Goal: Obtain resource: Download file/media

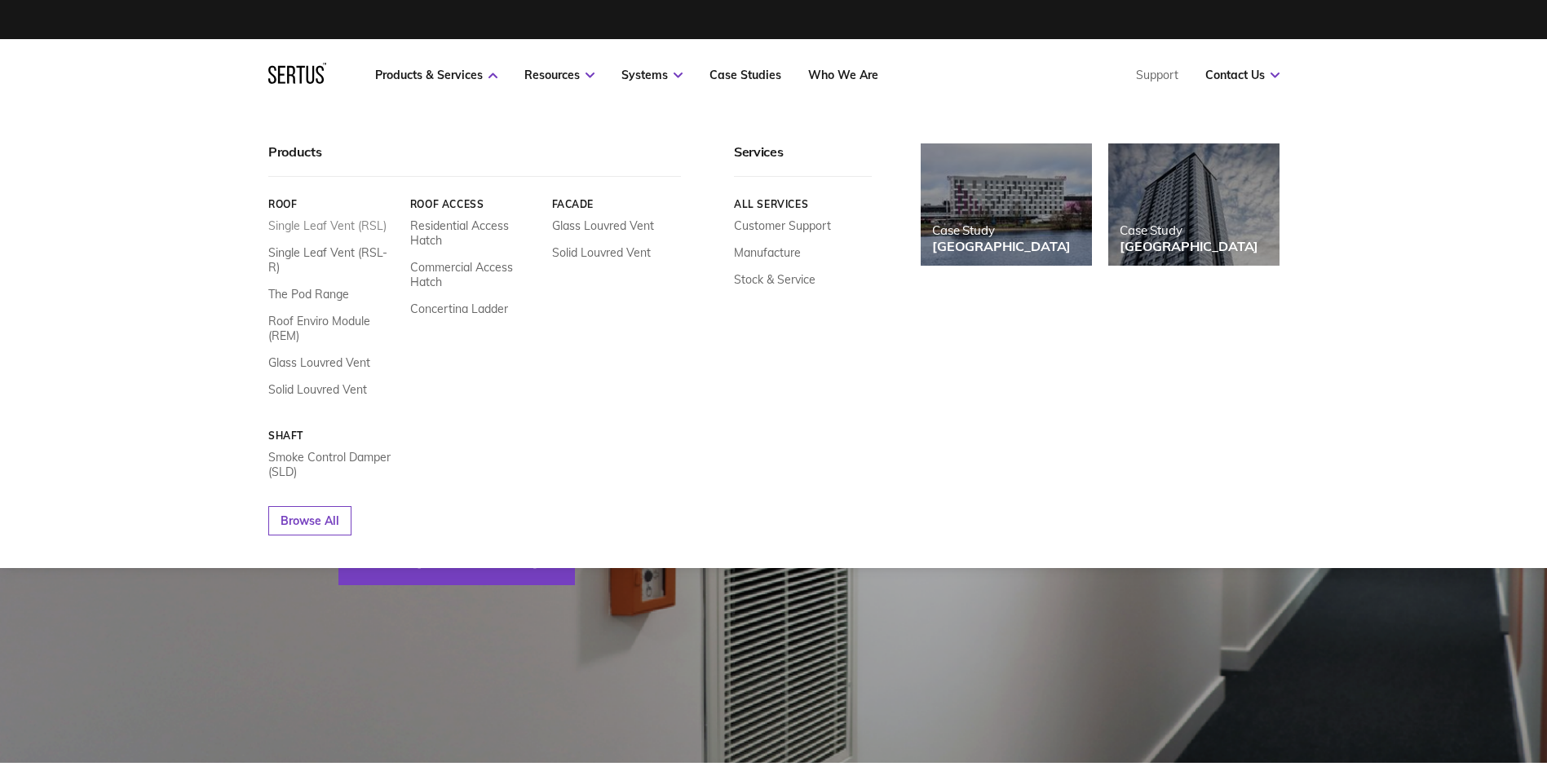
click at [311, 230] on link "Single Leaf Vent (RSL)" at bounding box center [327, 225] width 118 height 15
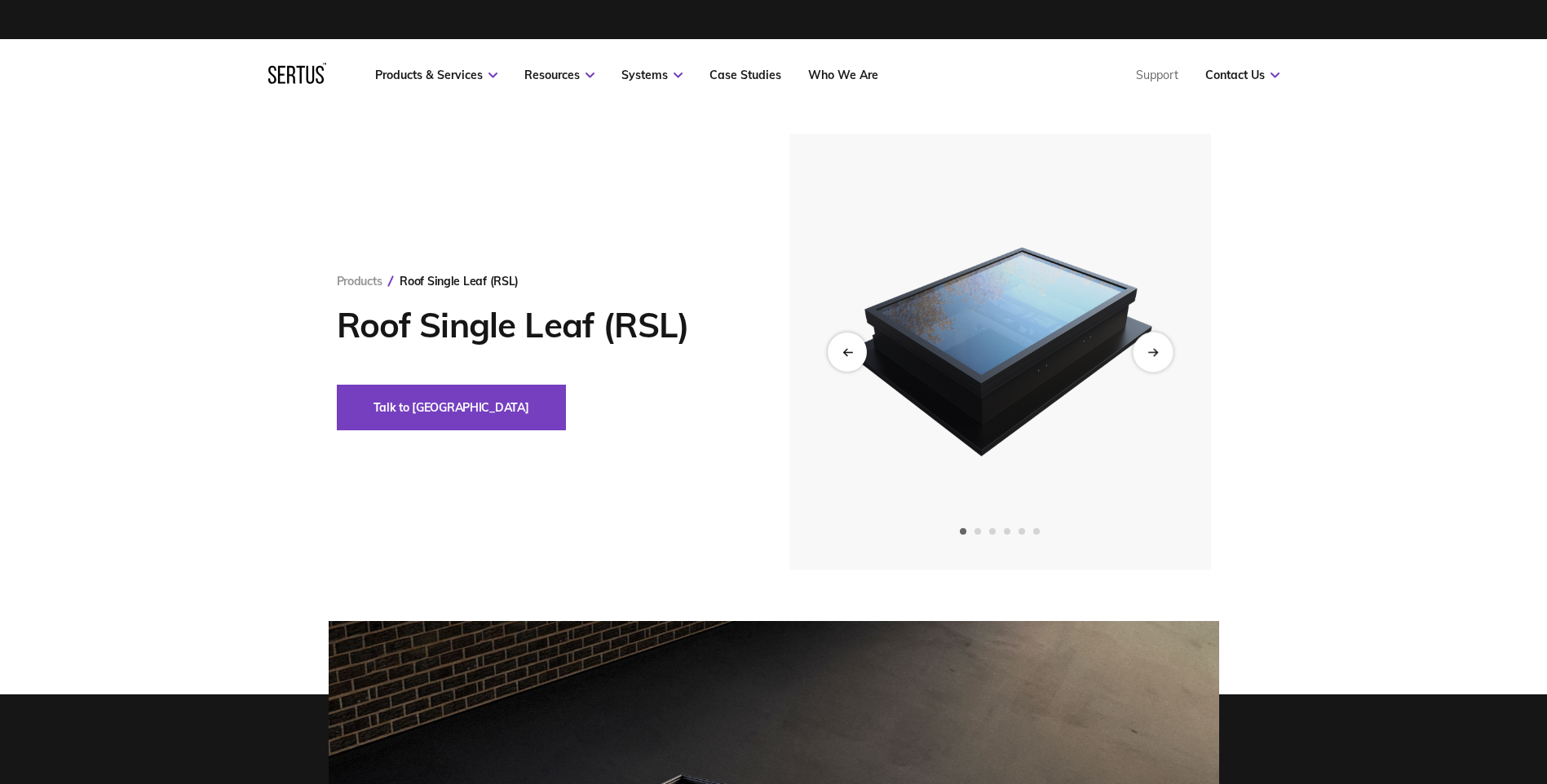
click at [1146, 358] on div "Next slide" at bounding box center [1153, 352] width 40 height 40
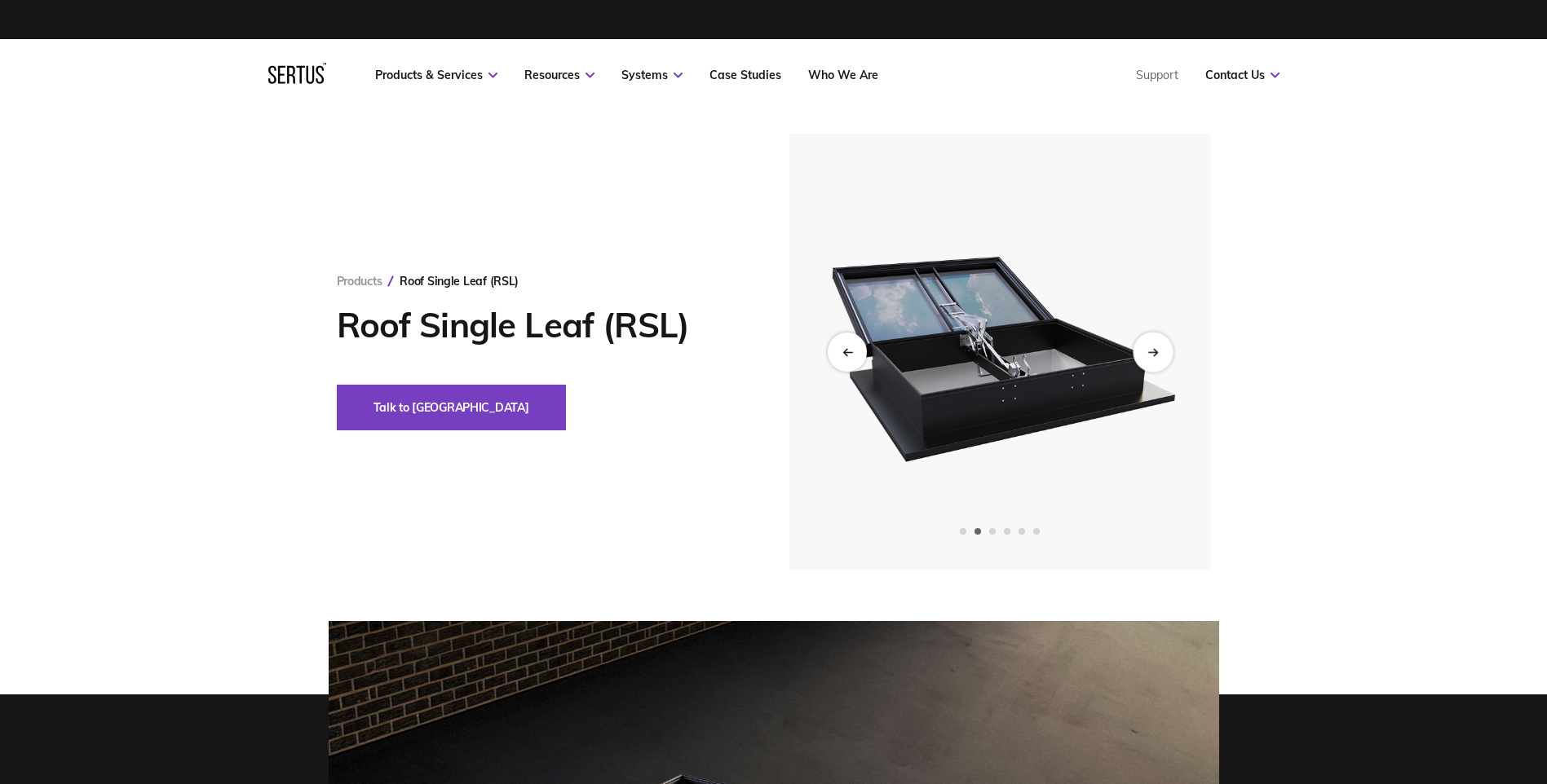
click at [1147, 357] on div "Next slide" at bounding box center [1153, 352] width 40 height 40
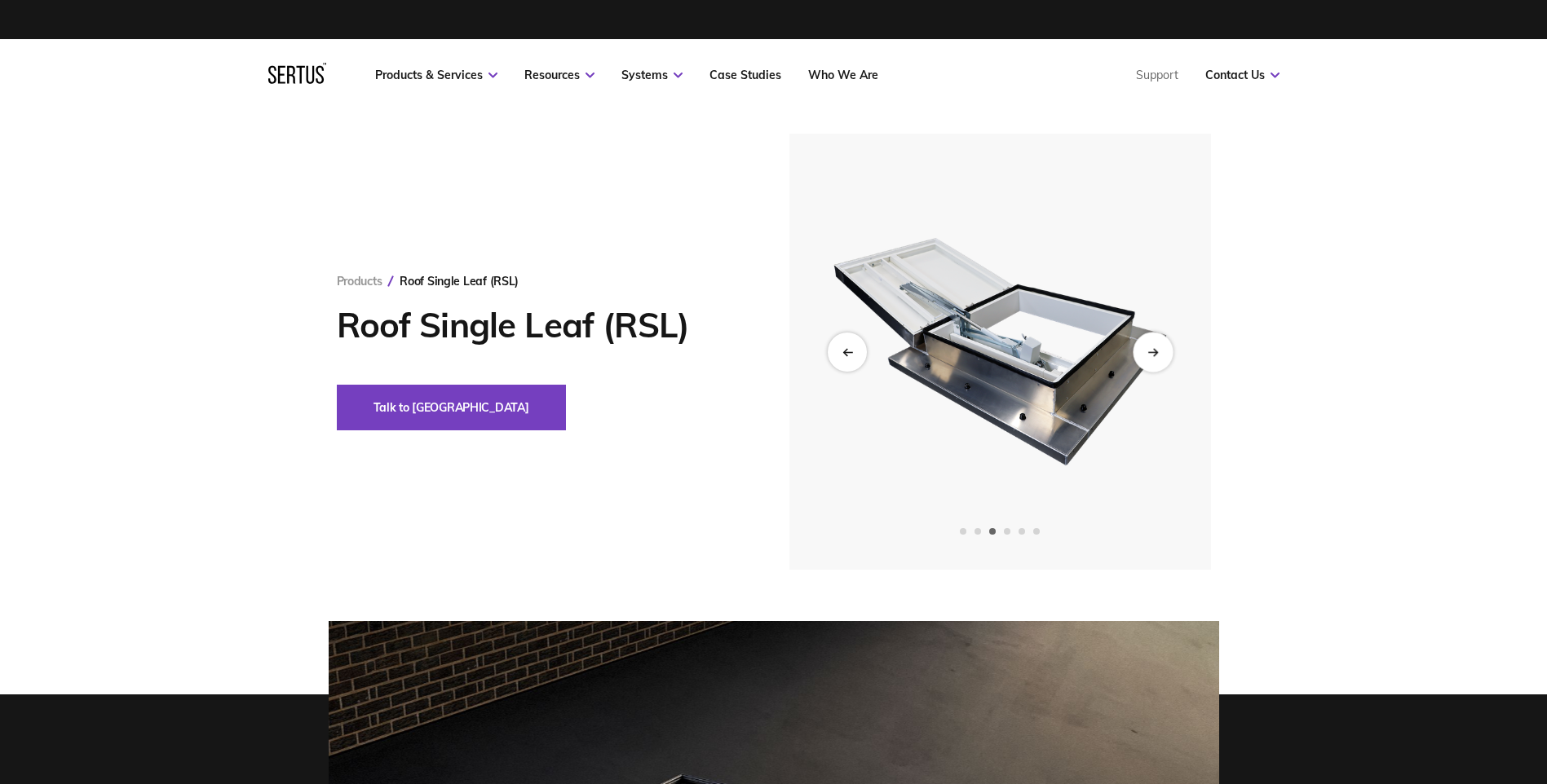
click at [1147, 357] on div "Next slide" at bounding box center [1153, 352] width 40 height 40
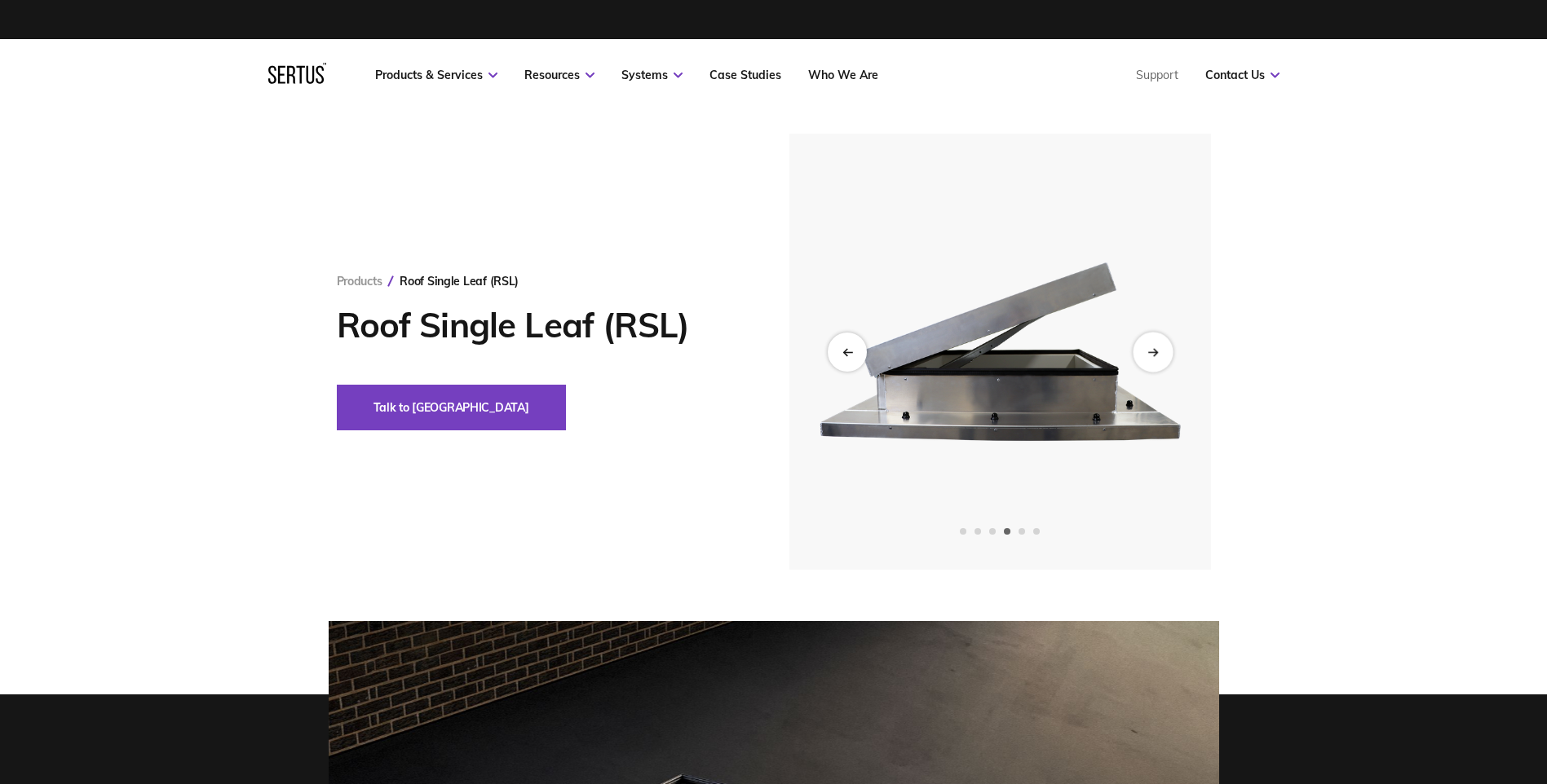
click at [1147, 357] on div "Next slide" at bounding box center [1153, 352] width 40 height 40
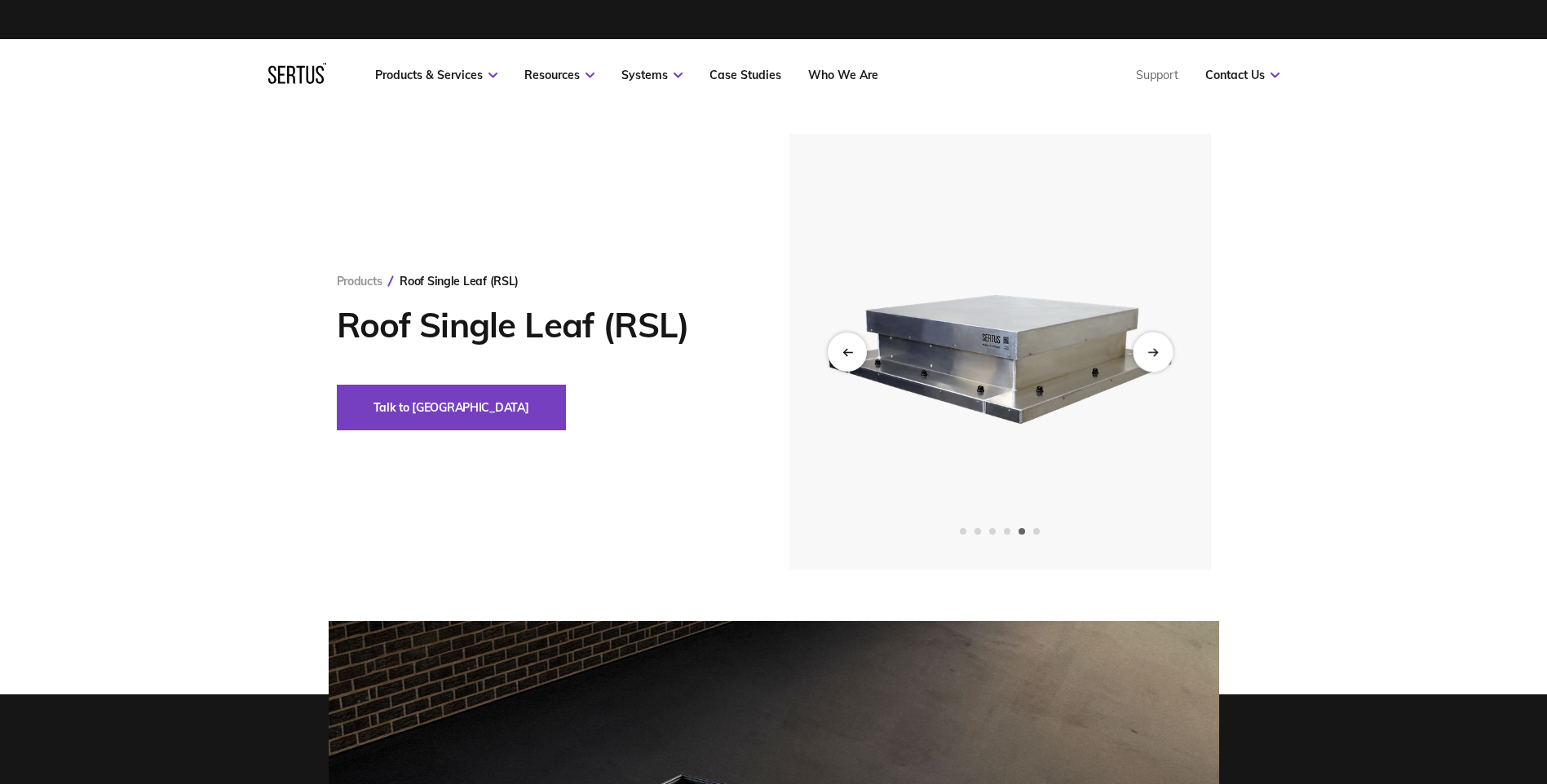
click at [1147, 357] on div "Next slide" at bounding box center [1153, 352] width 40 height 40
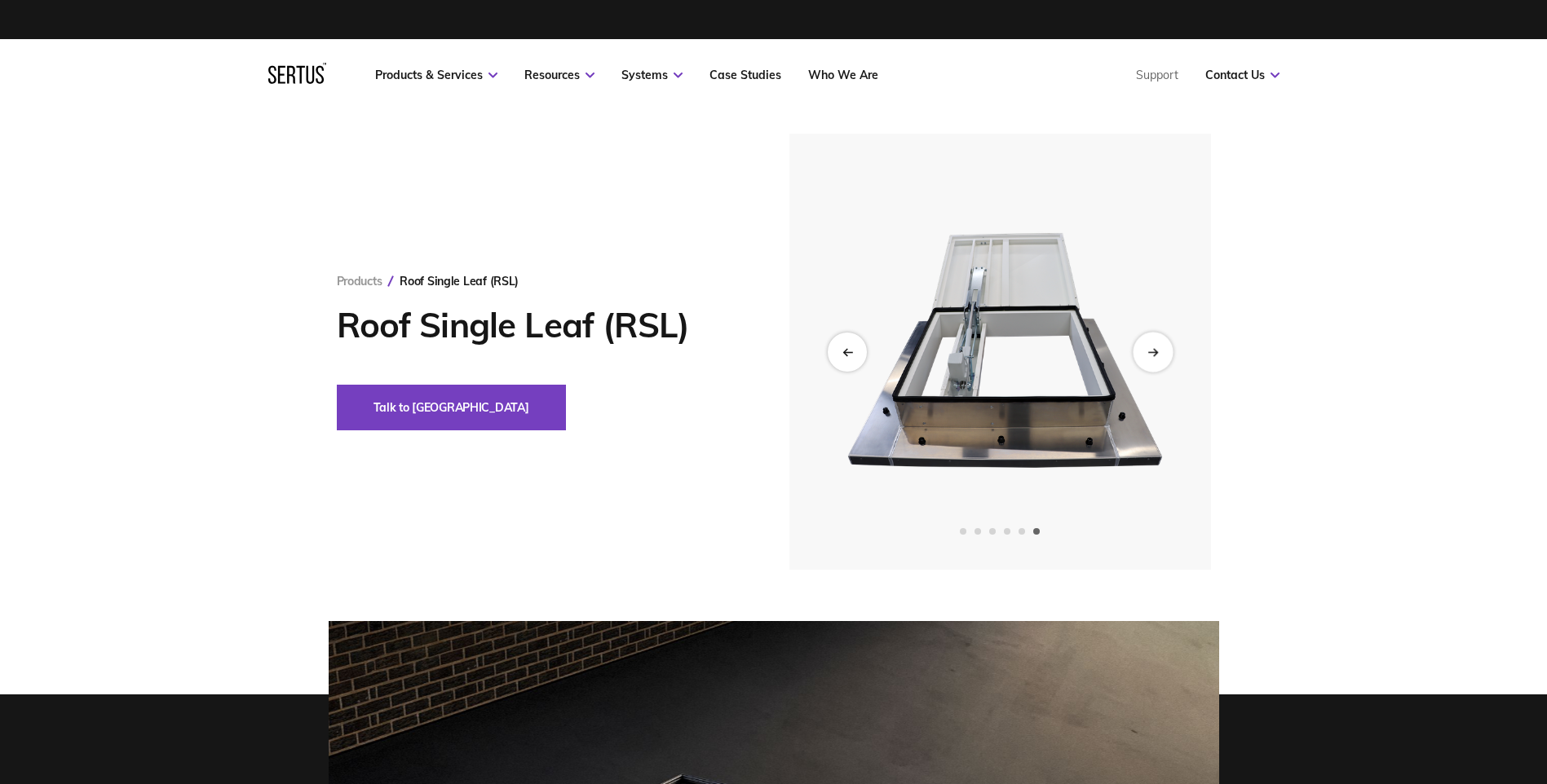
click at [1147, 357] on div "Next slide" at bounding box center [1153, 352] width 40 height 40
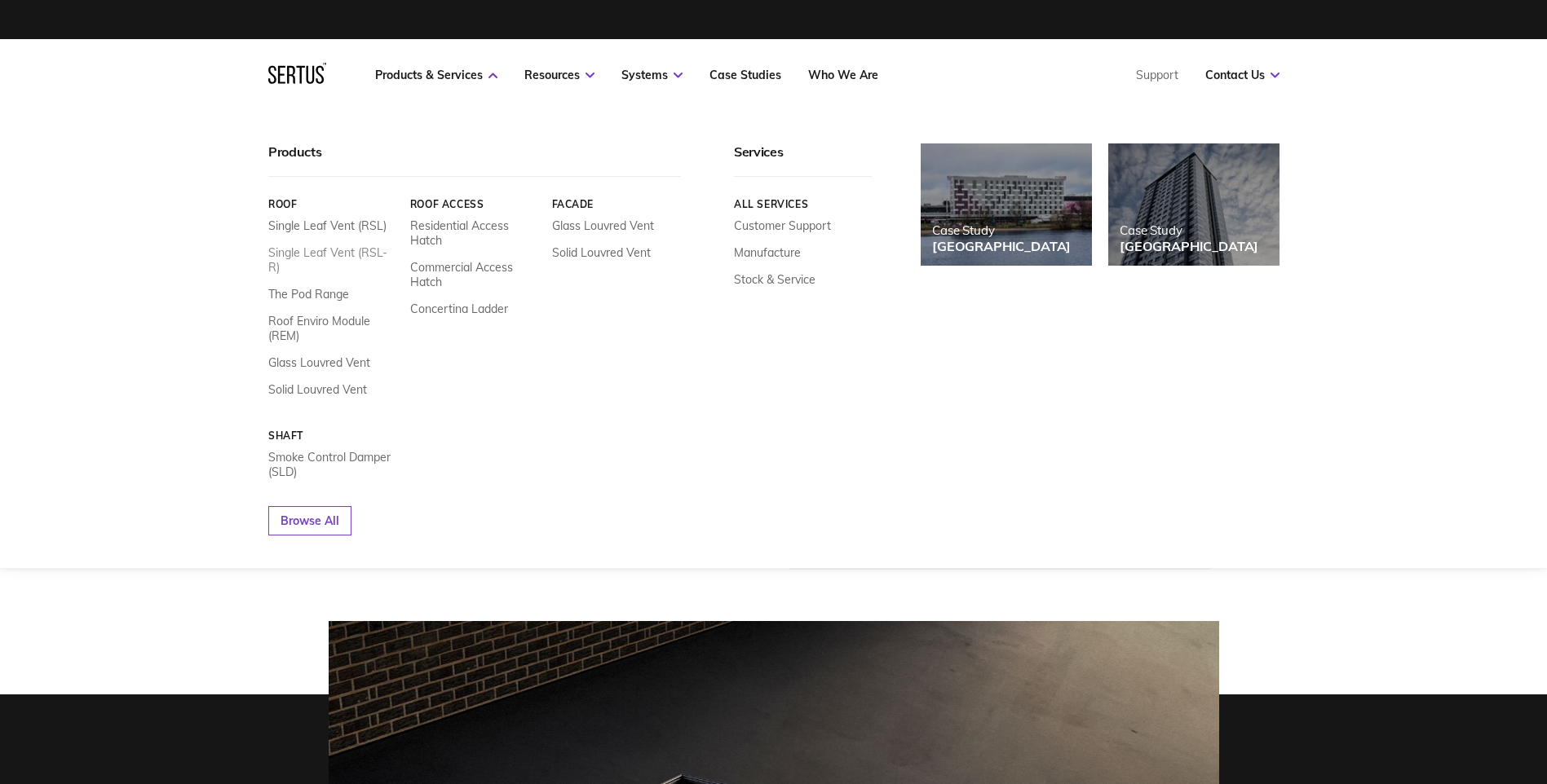
click at [333, 247] on link "Single Leaf Vent (RSL-R)" at bounding box center [333, 260] width 130 height 29
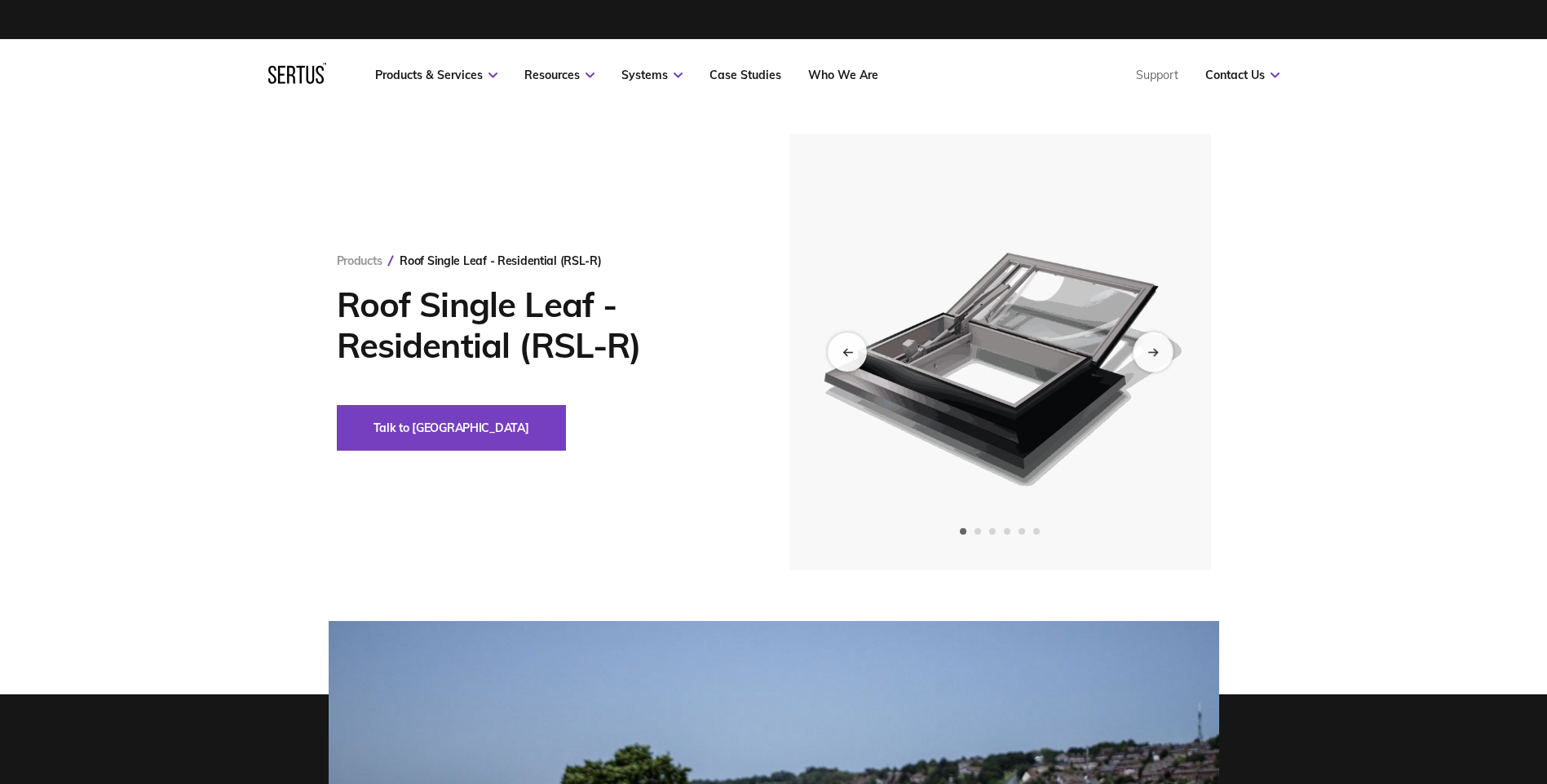
click at [1170, 360] on div "Next slide" at bounding box center [1153, 352] width 40 height 40
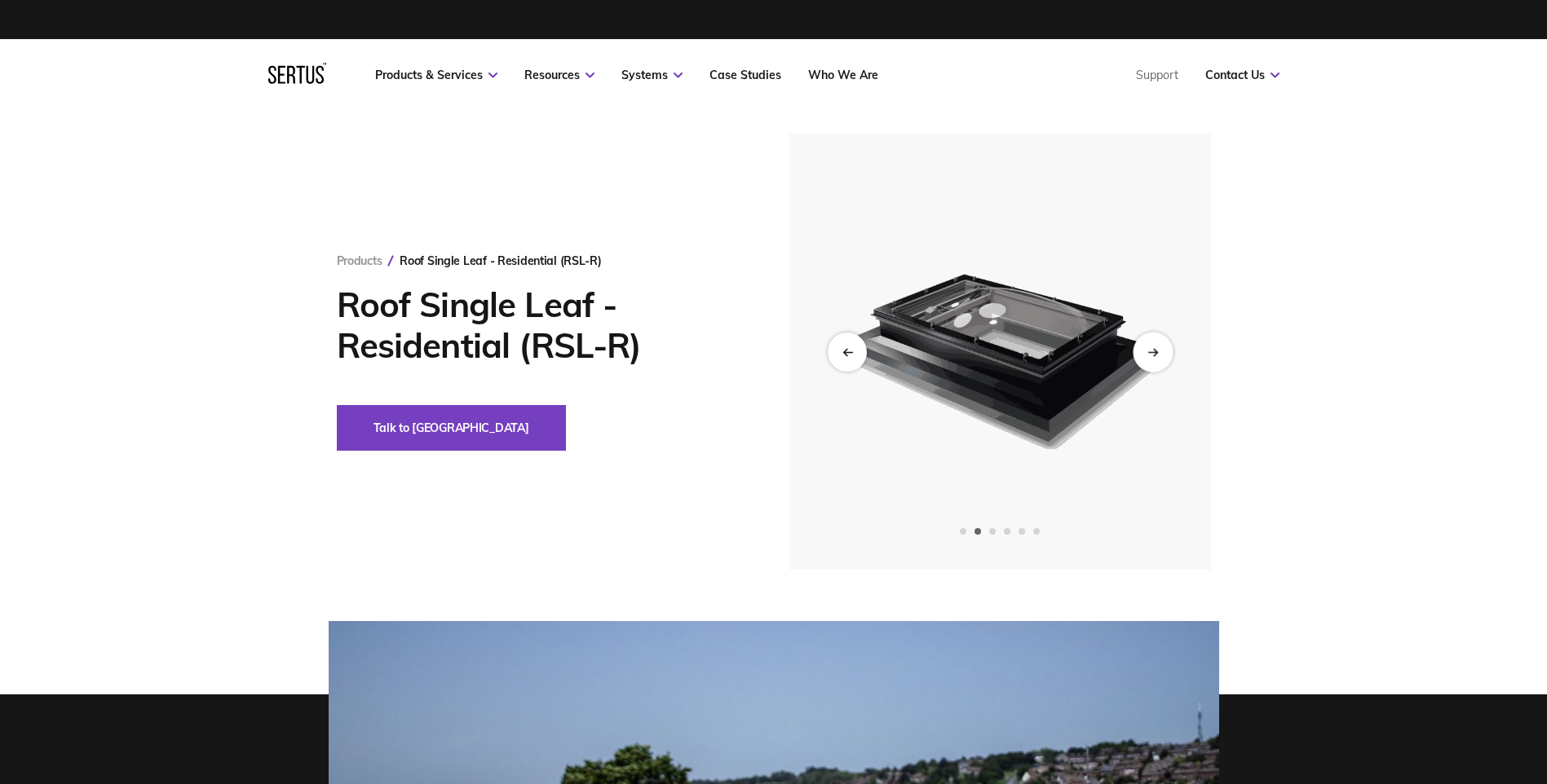
click at [1166, 358] on div "Next slide" at bounding box center [1153, 352] width 40 height 40
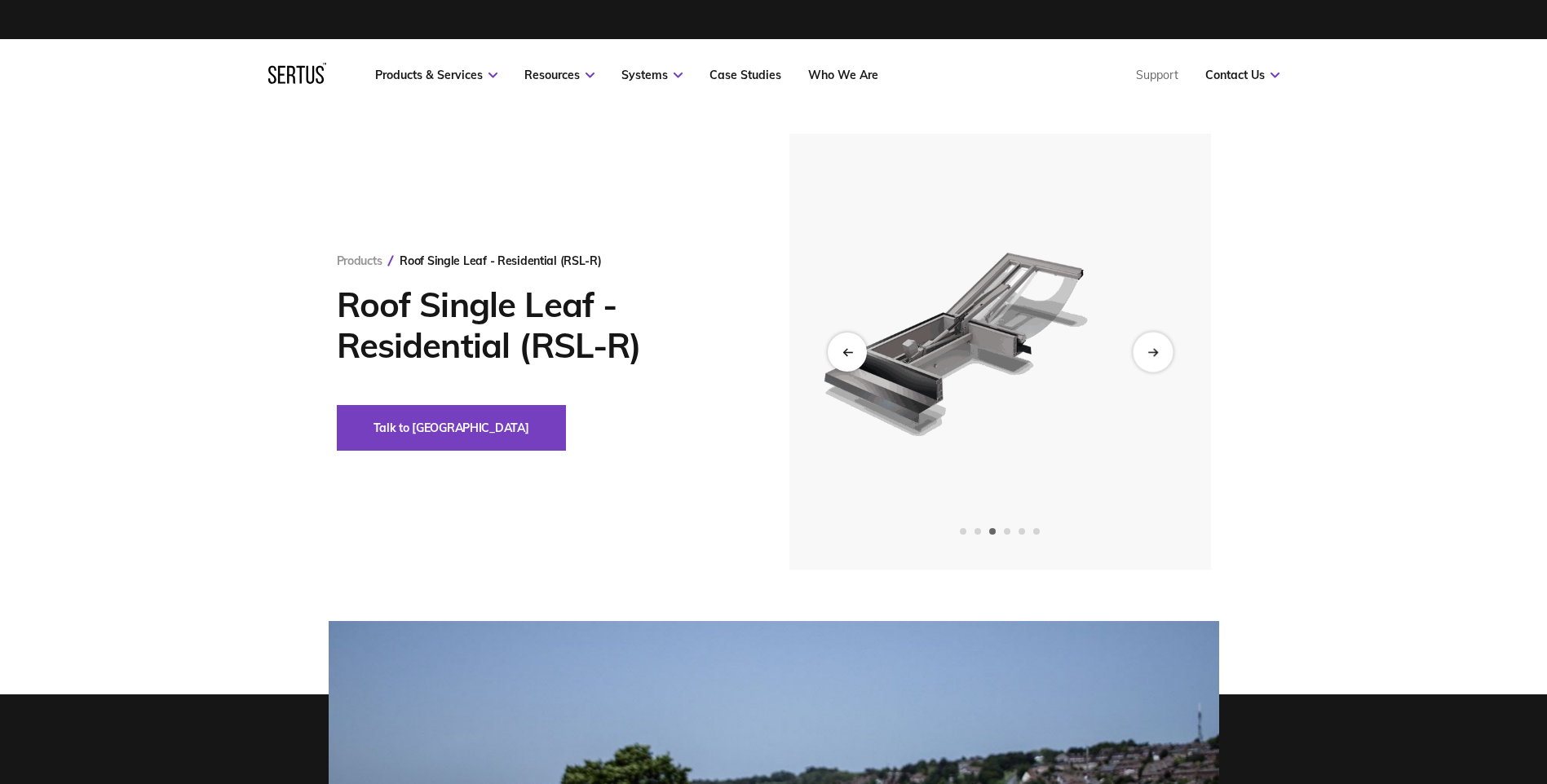
click at [1166, 358] on div "Next slide" at bounding box center [1153, 352] width 40 height 40
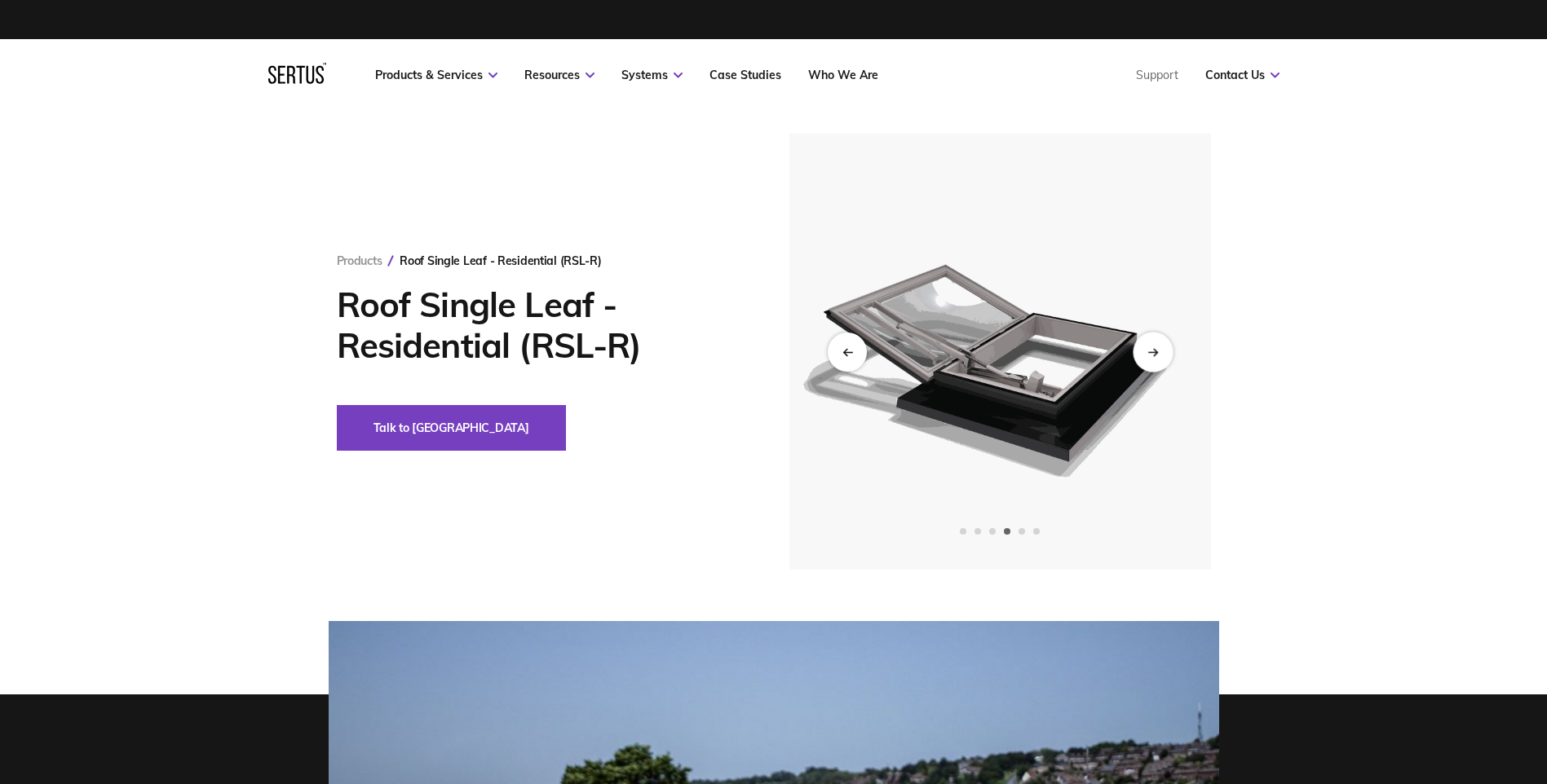
click at [1166, 358] on div "Next slide" at bounding box center [1153, 352] width 40 height 40
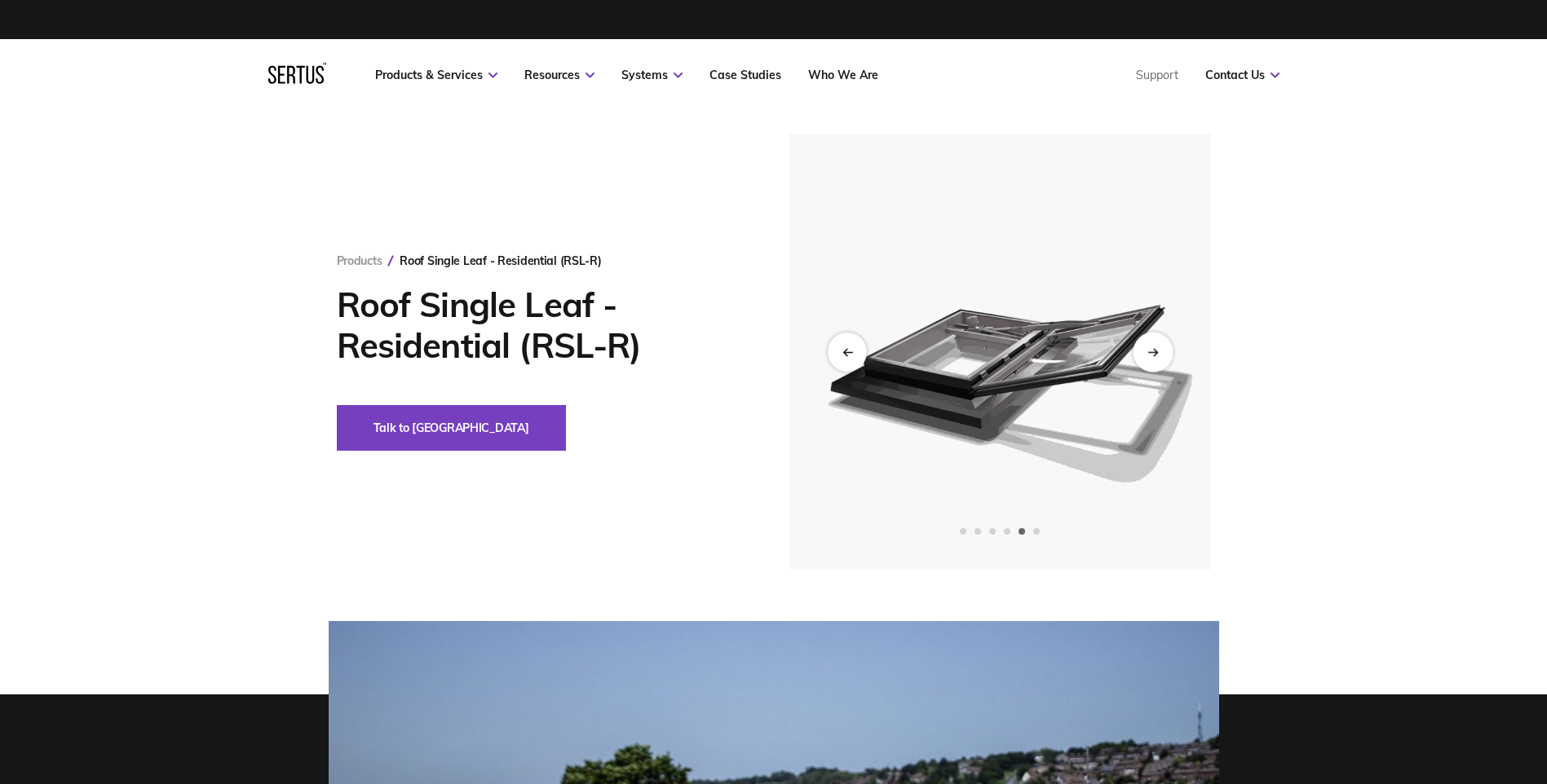
click at [1166, 358] on div "Next slide" at bounding box center [1153, 352] width 40 height 40
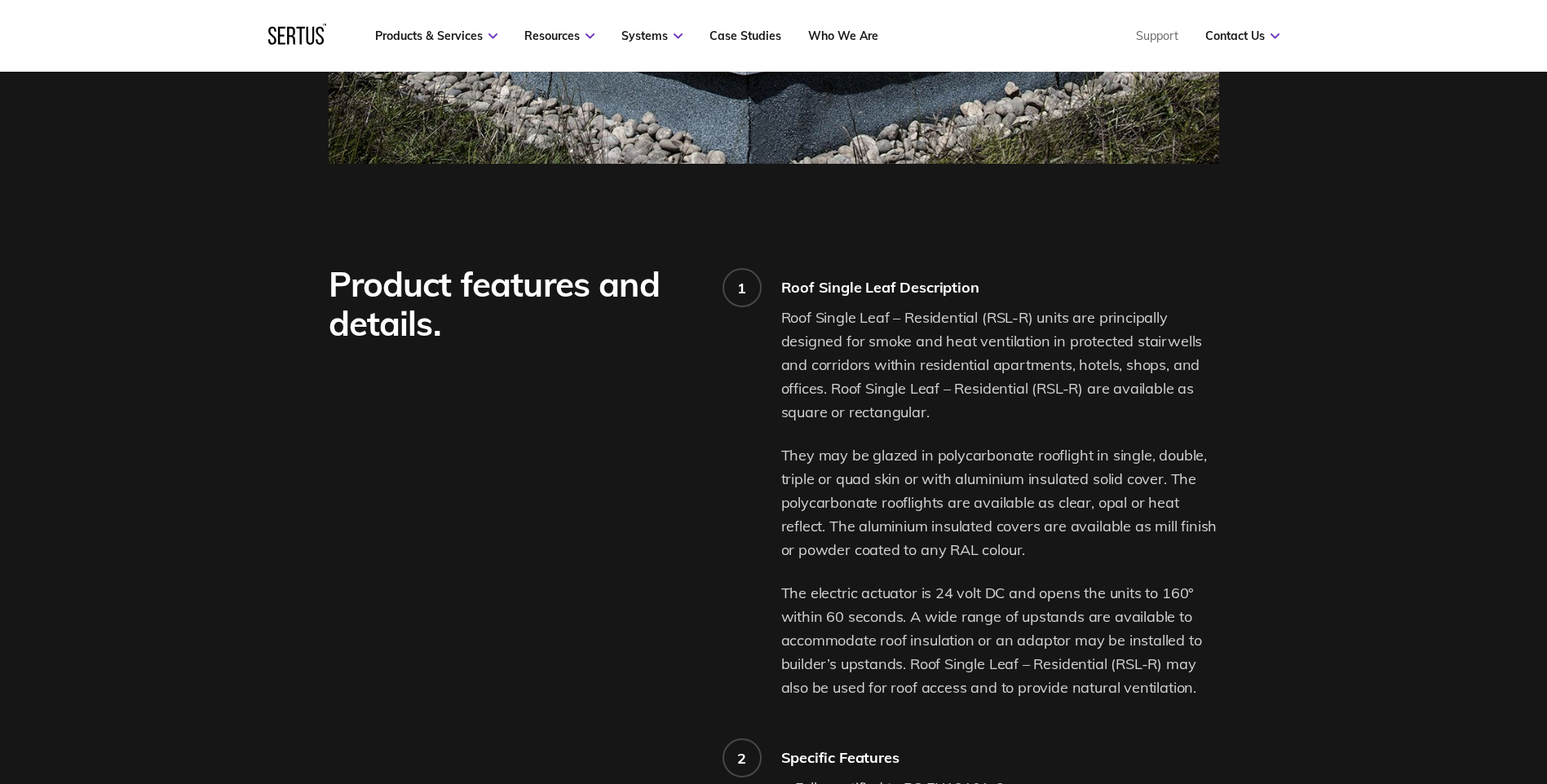
scroll to position [38, 0]
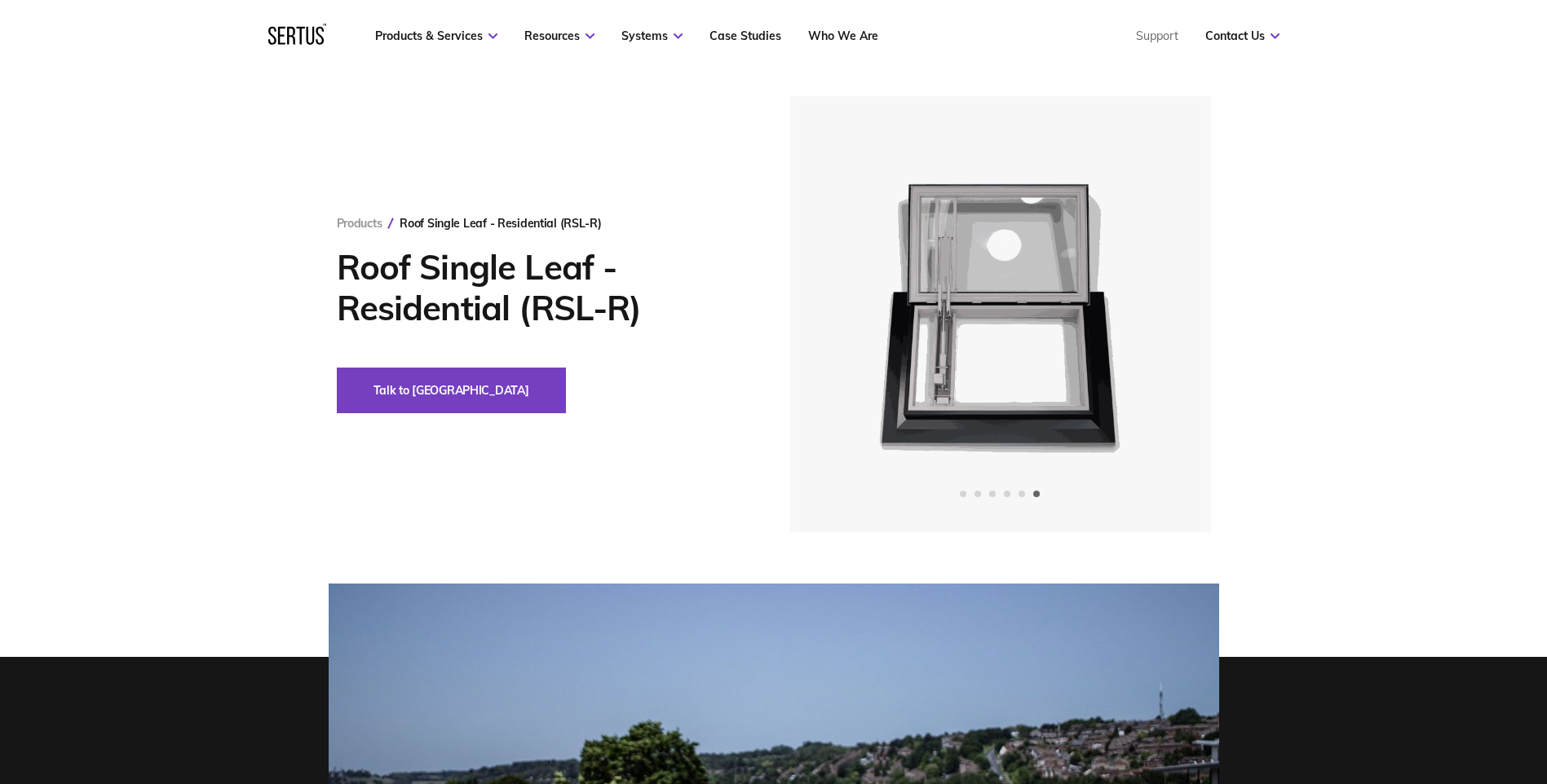
drag, startPoint x: 1268, startPoint y: 450, endPoint x: 1266, endPoint y: 279, distance: 171.0
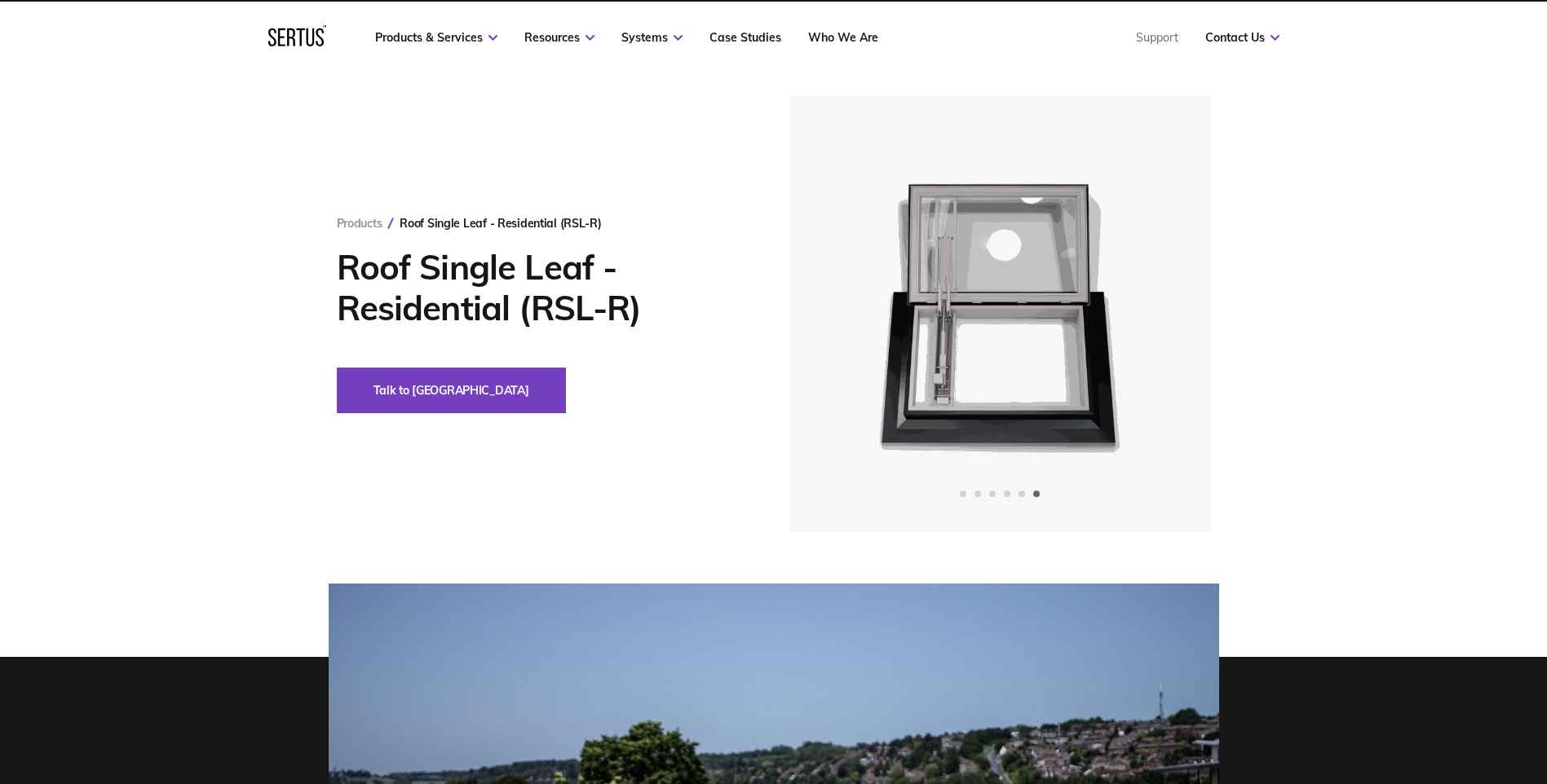
scroll to position [0, 0]
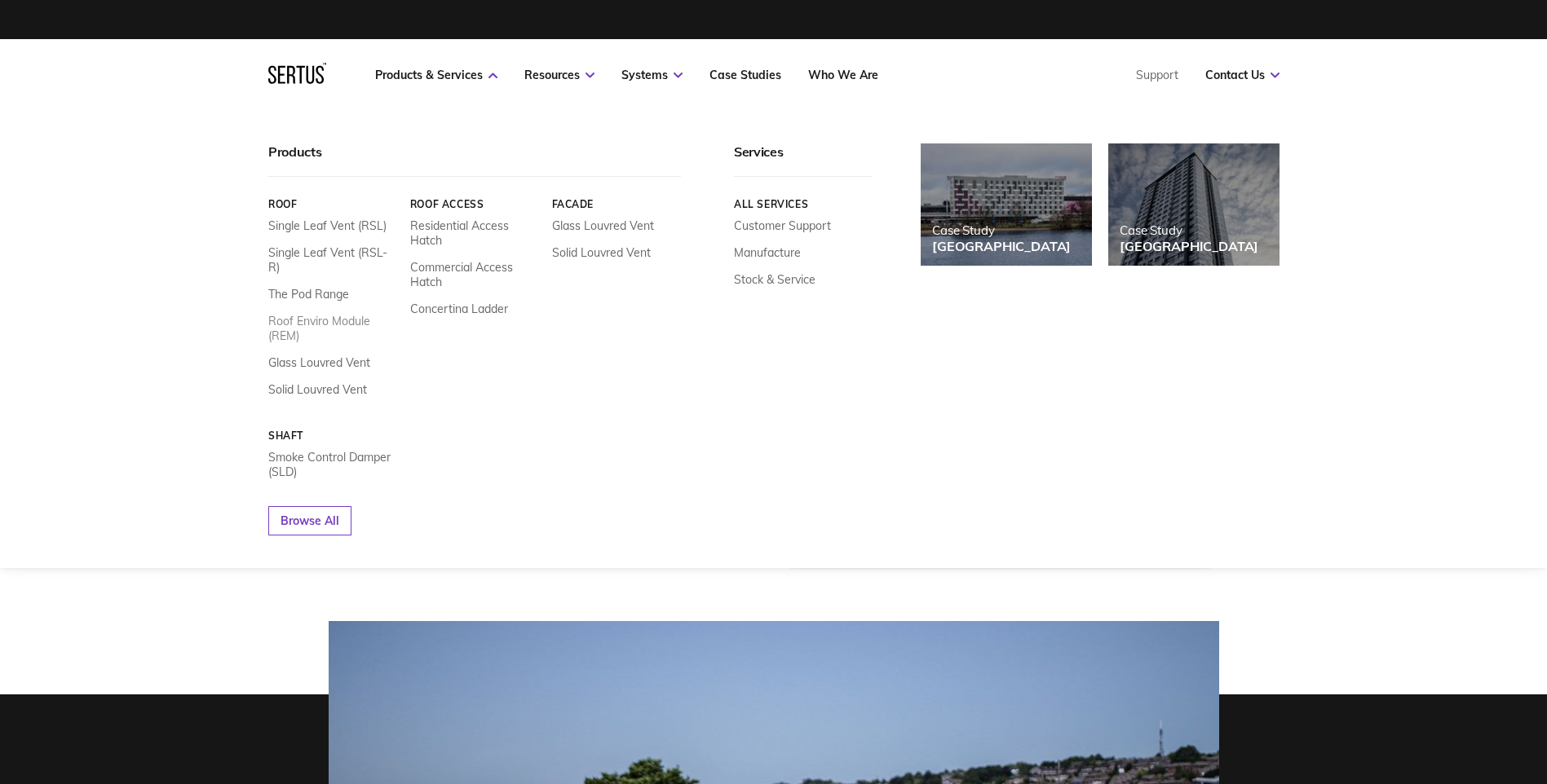
click at [343, 314] on link "Roof Enviro Module (REM)" at bounding box center [333, 328] width 130 height 29
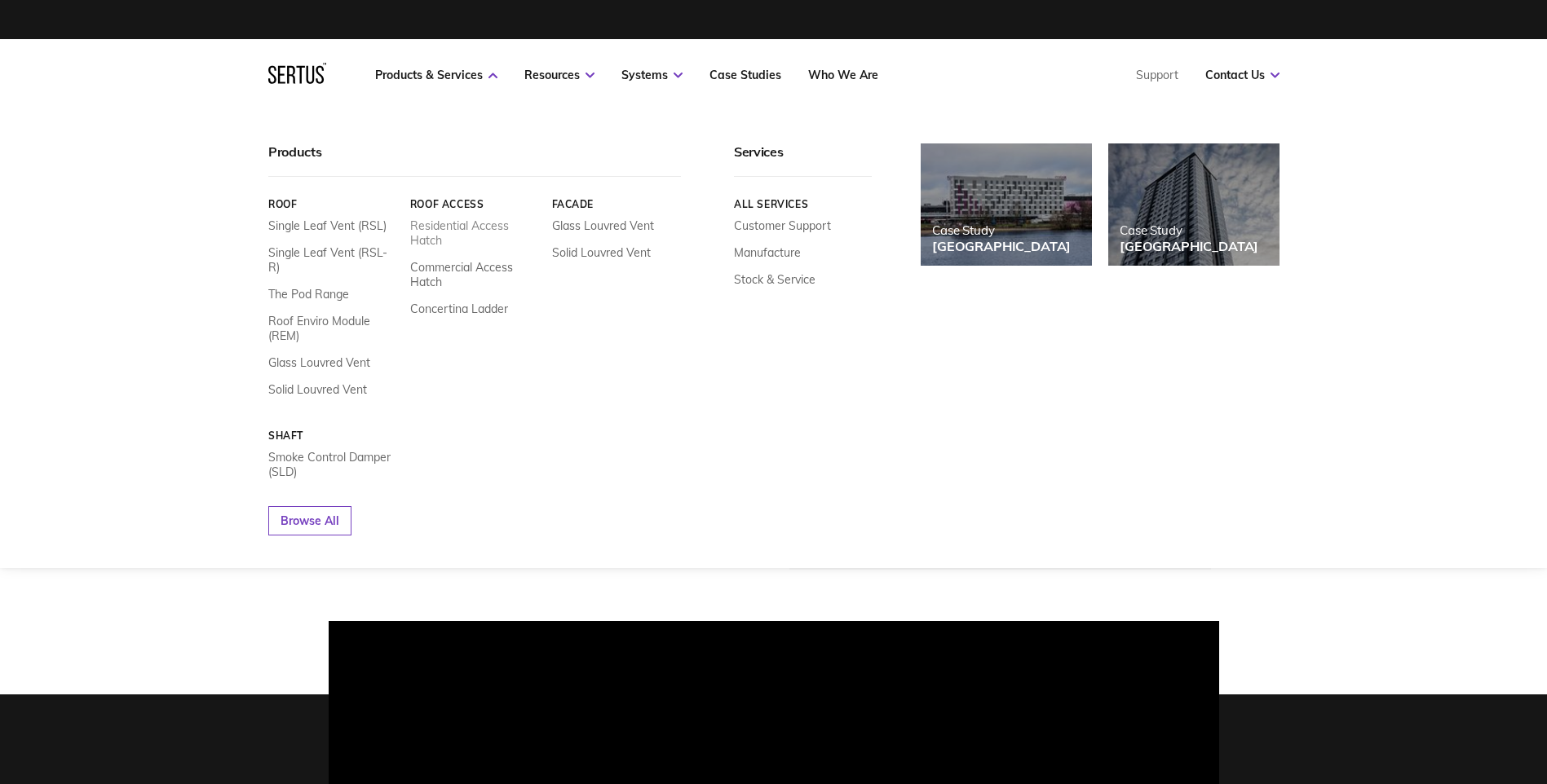
click at [420, 231] on link "Residential Access Hatch" at bounding box center [474, 232] width 130 height 29
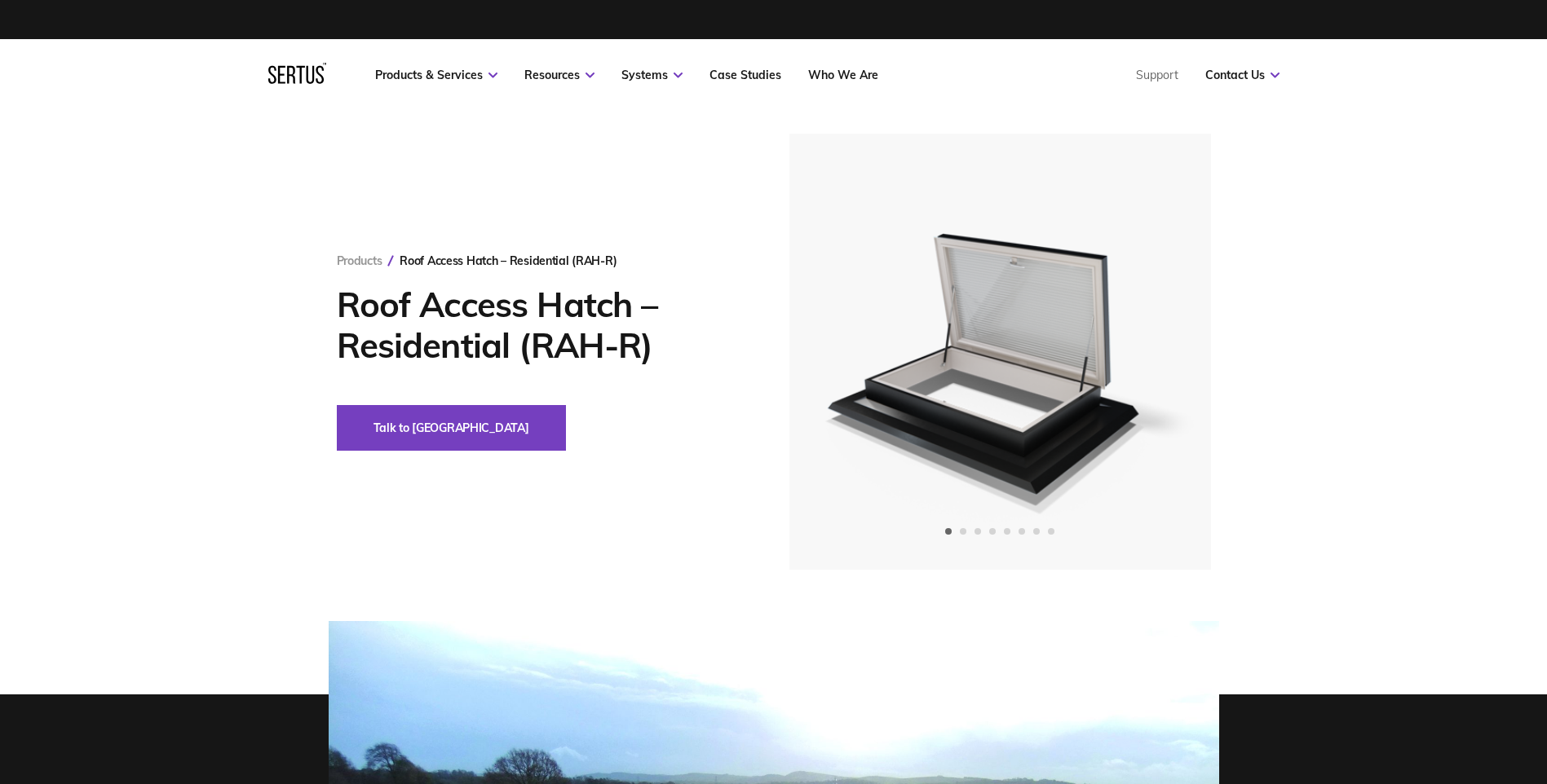
drag, startPoint x: 270, startPoint y: 316, endPoint x: 253, endPoint y: 158, distance: 158.9
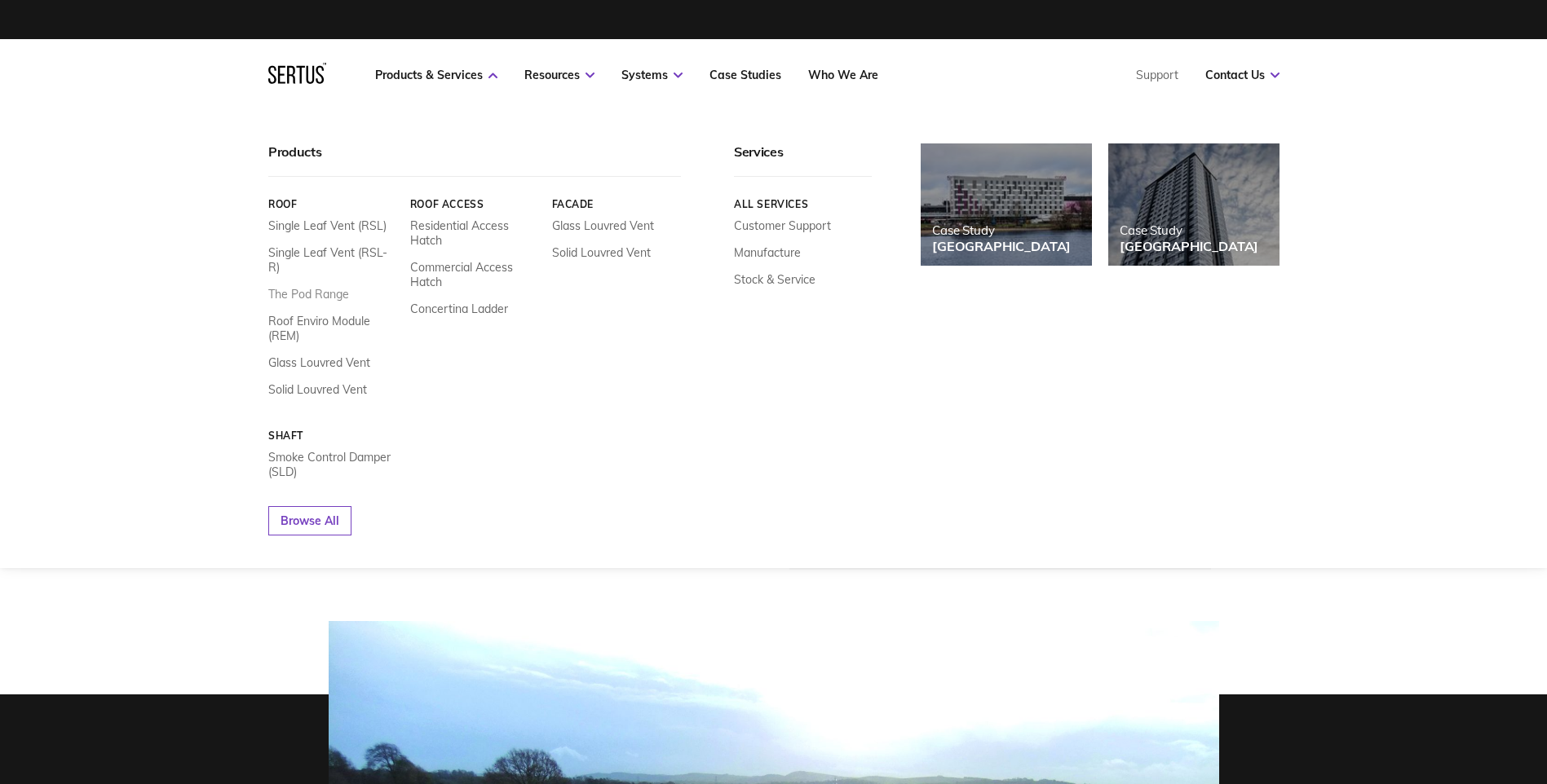
click at [340, 287] on link "The Pod Range" at bounding box center [309, 294] width 81 height 15
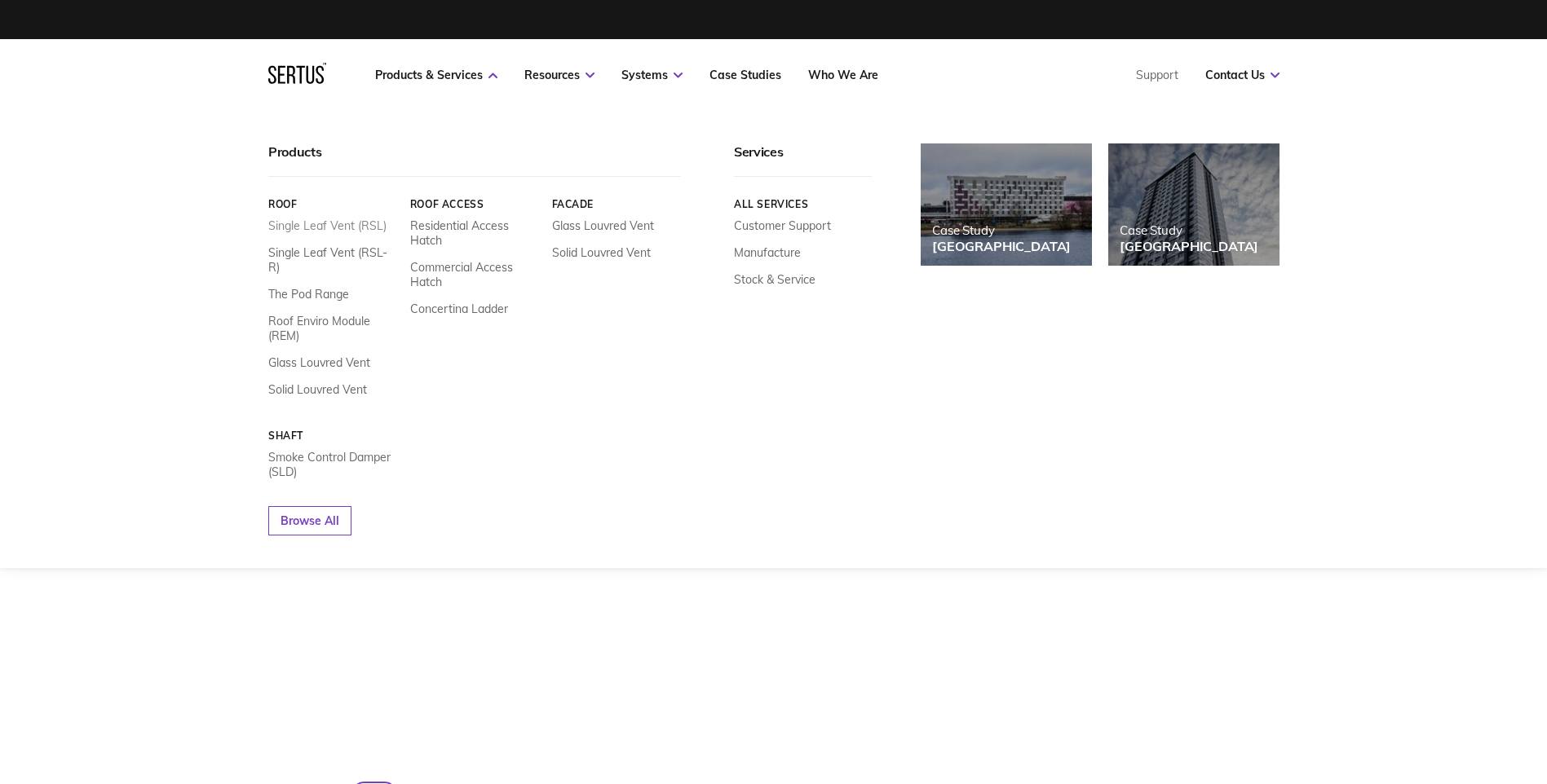
click at [327, 221] on link "Single Leaf Vent (RSL)" at bounding box center [327, 225] width 118 height 15
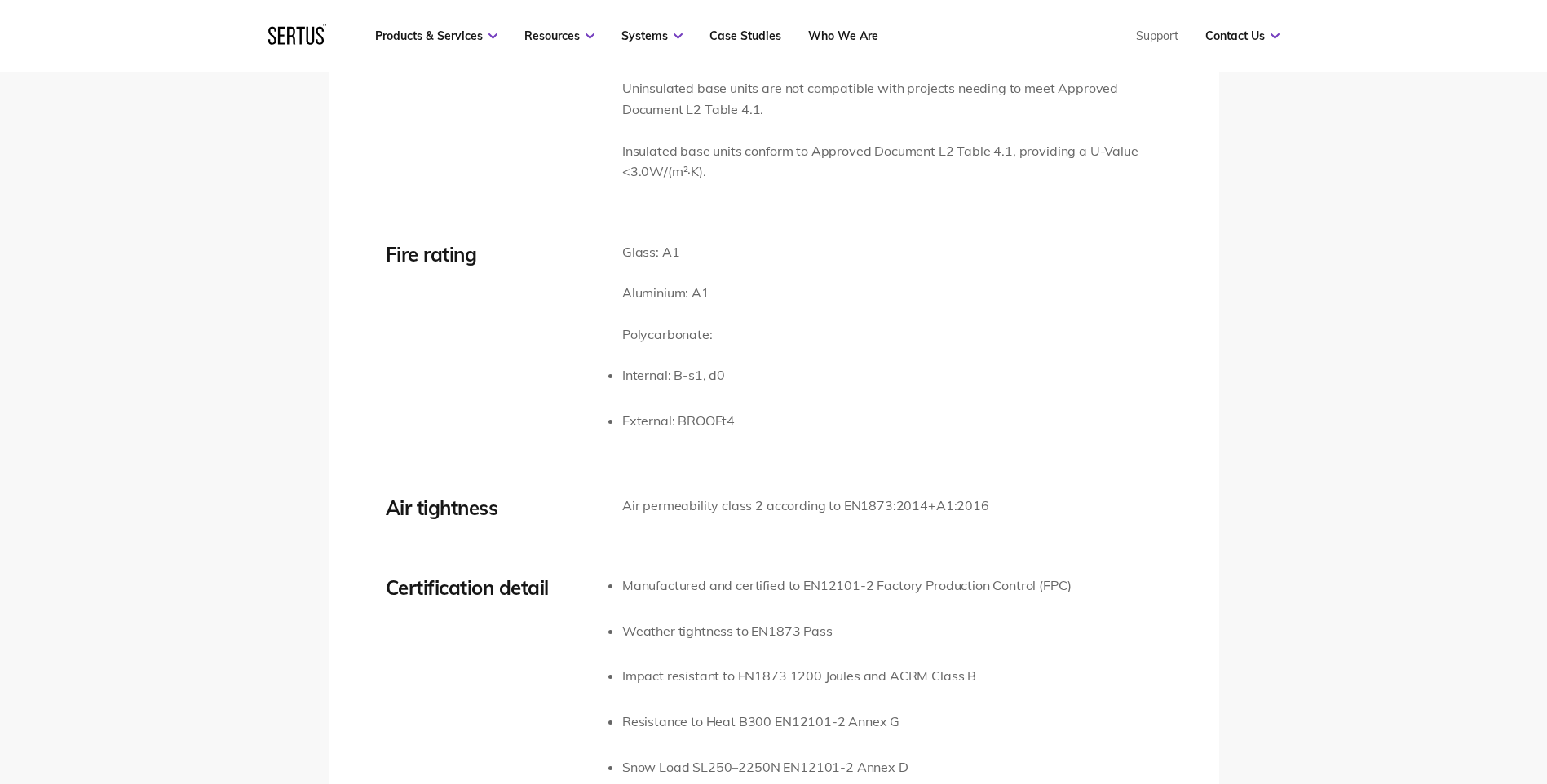
scroll to position [2527, 0]
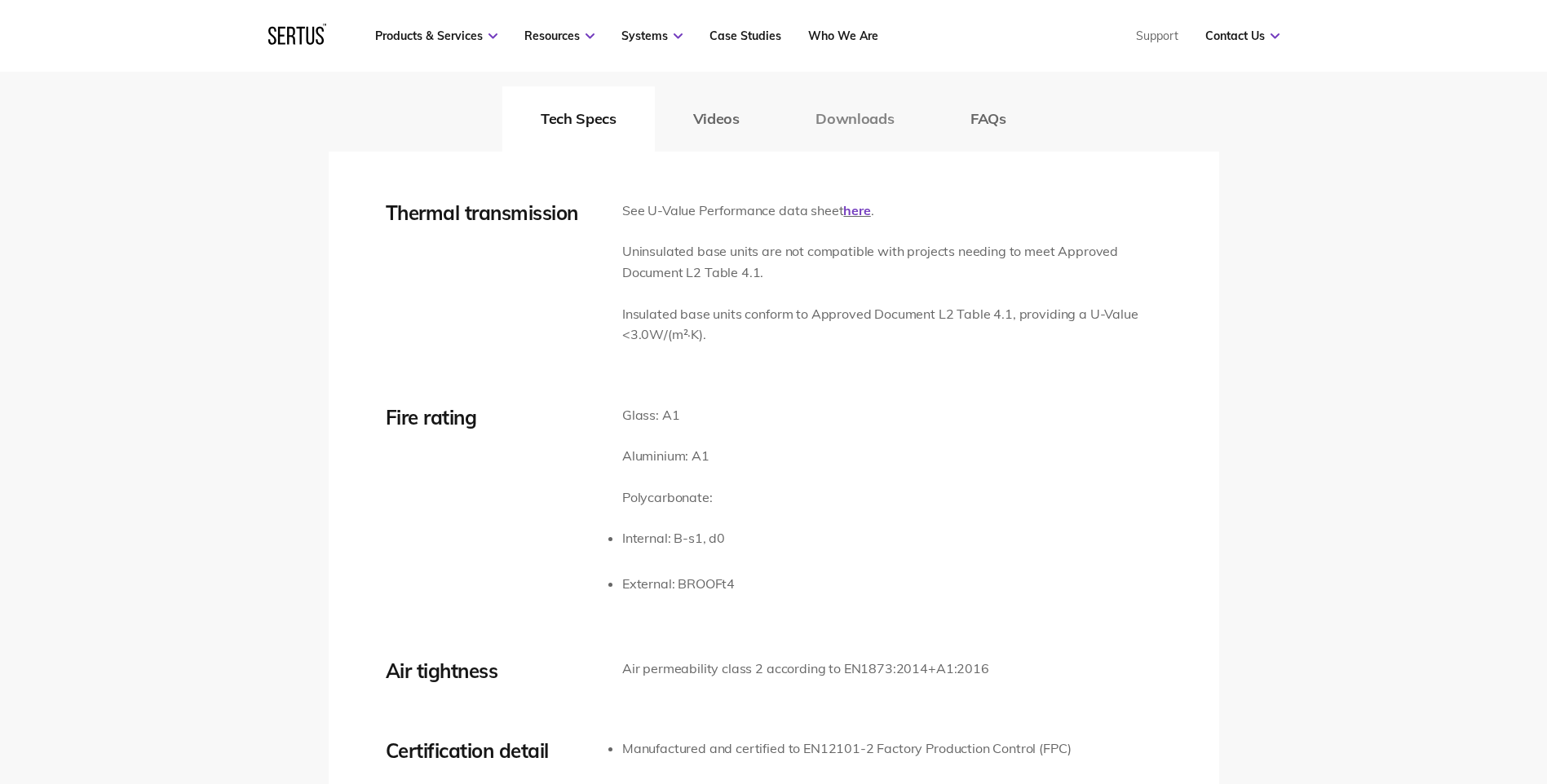
click at [857, 130] on button "Downloads" at bounding box center [855, 119] width 155 height 65
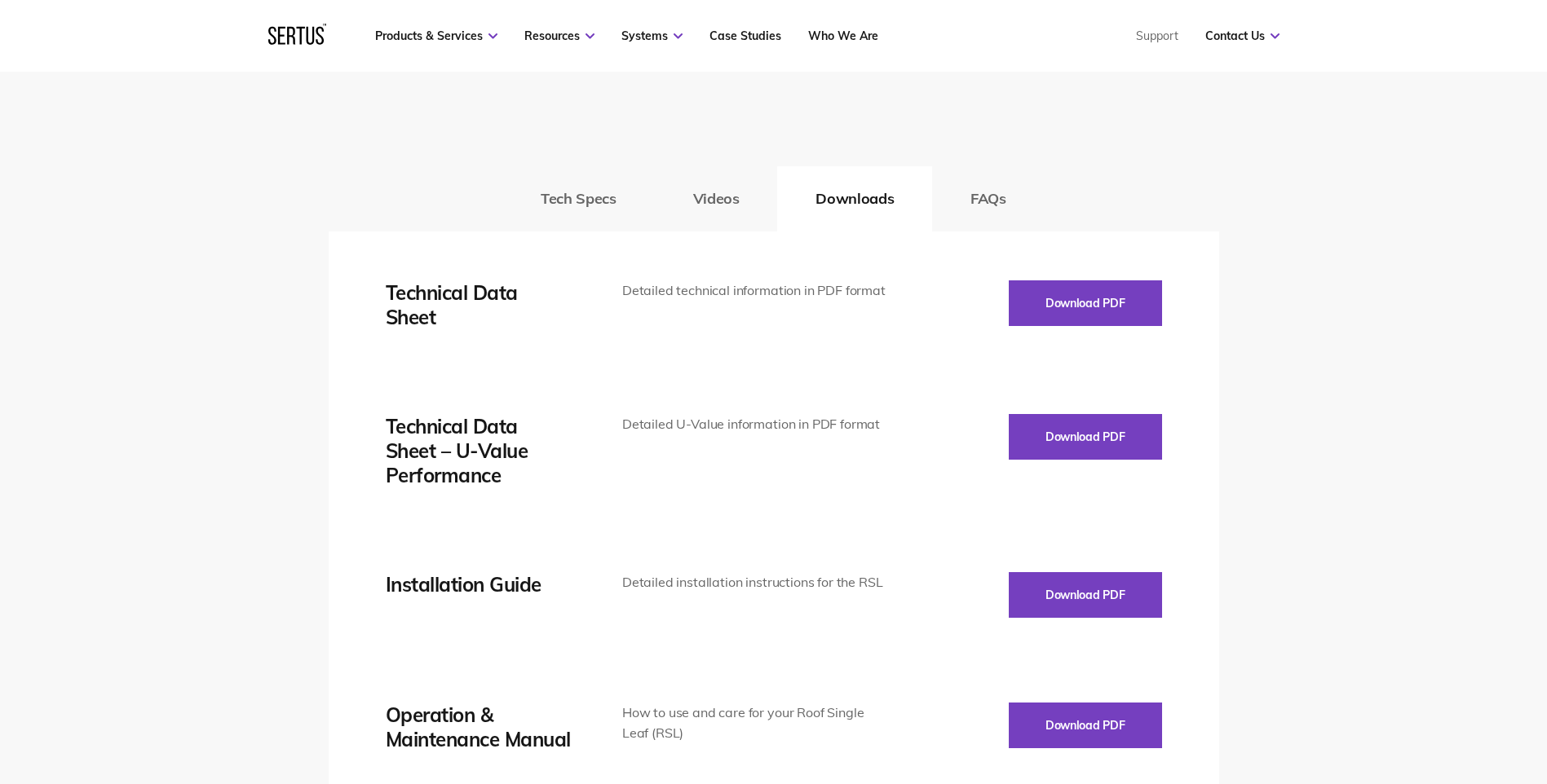
scroll to position [2445, 0]
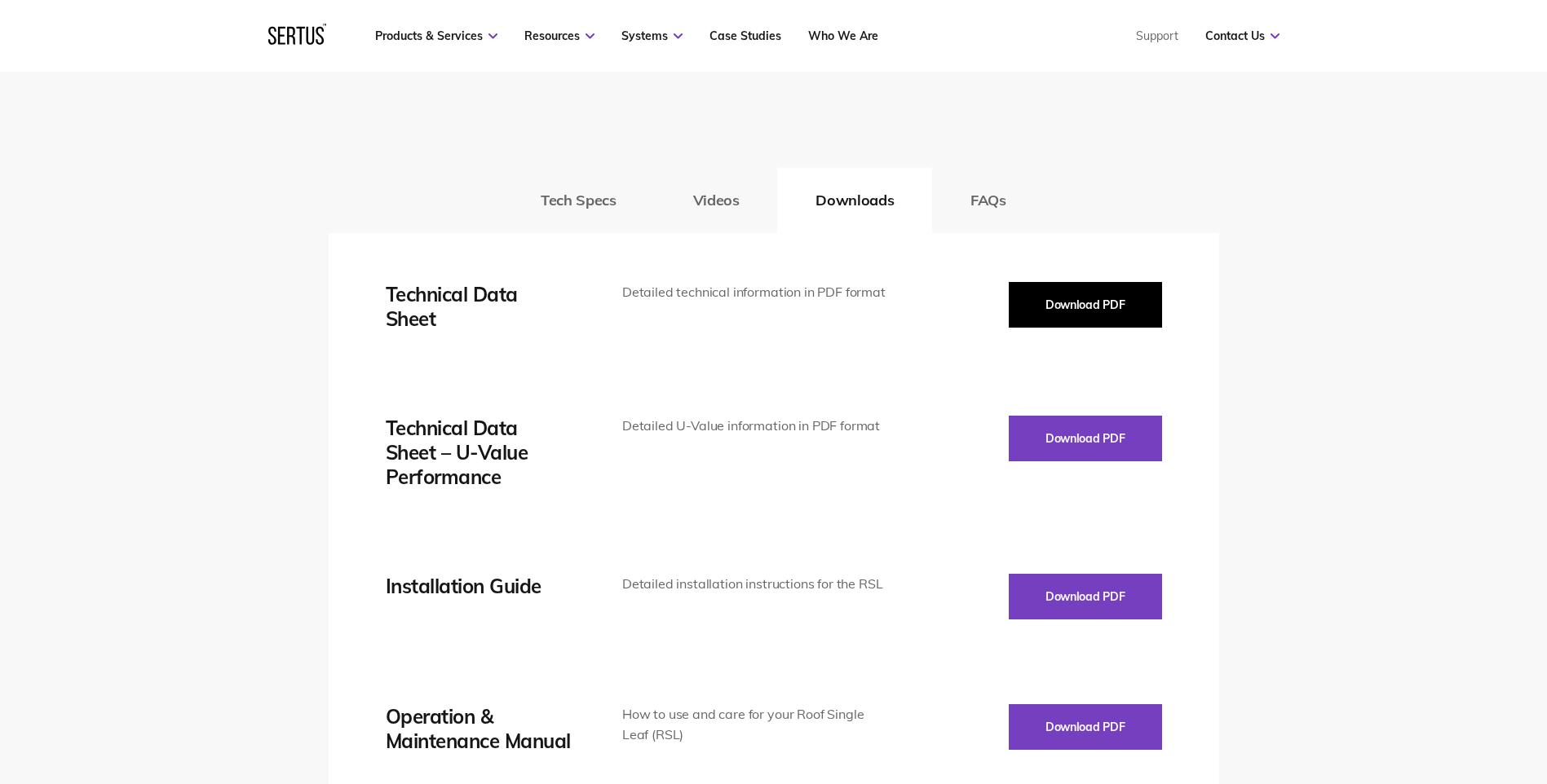
click at [1053, 322] on button "Download PDF" at bounding box center [1085, 305] width 154 height 46
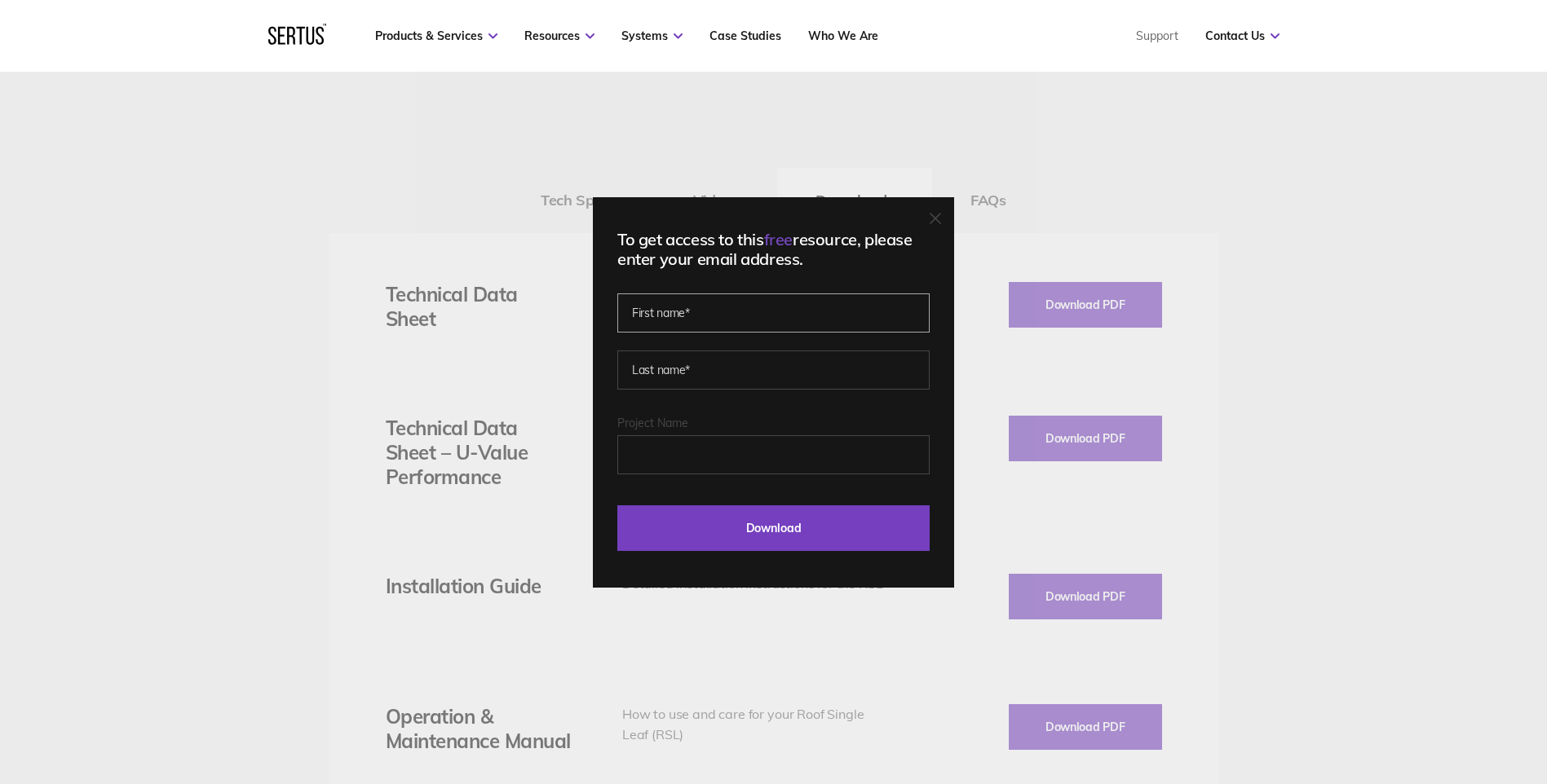
click at [773, 314] on input "text" at bounding box center [773, 313] width 312 height 39
type input "[PERSON_NAME]"
click at [748, 460] on input "Project Name" at bounding box center [773, 454] width 312 height 39
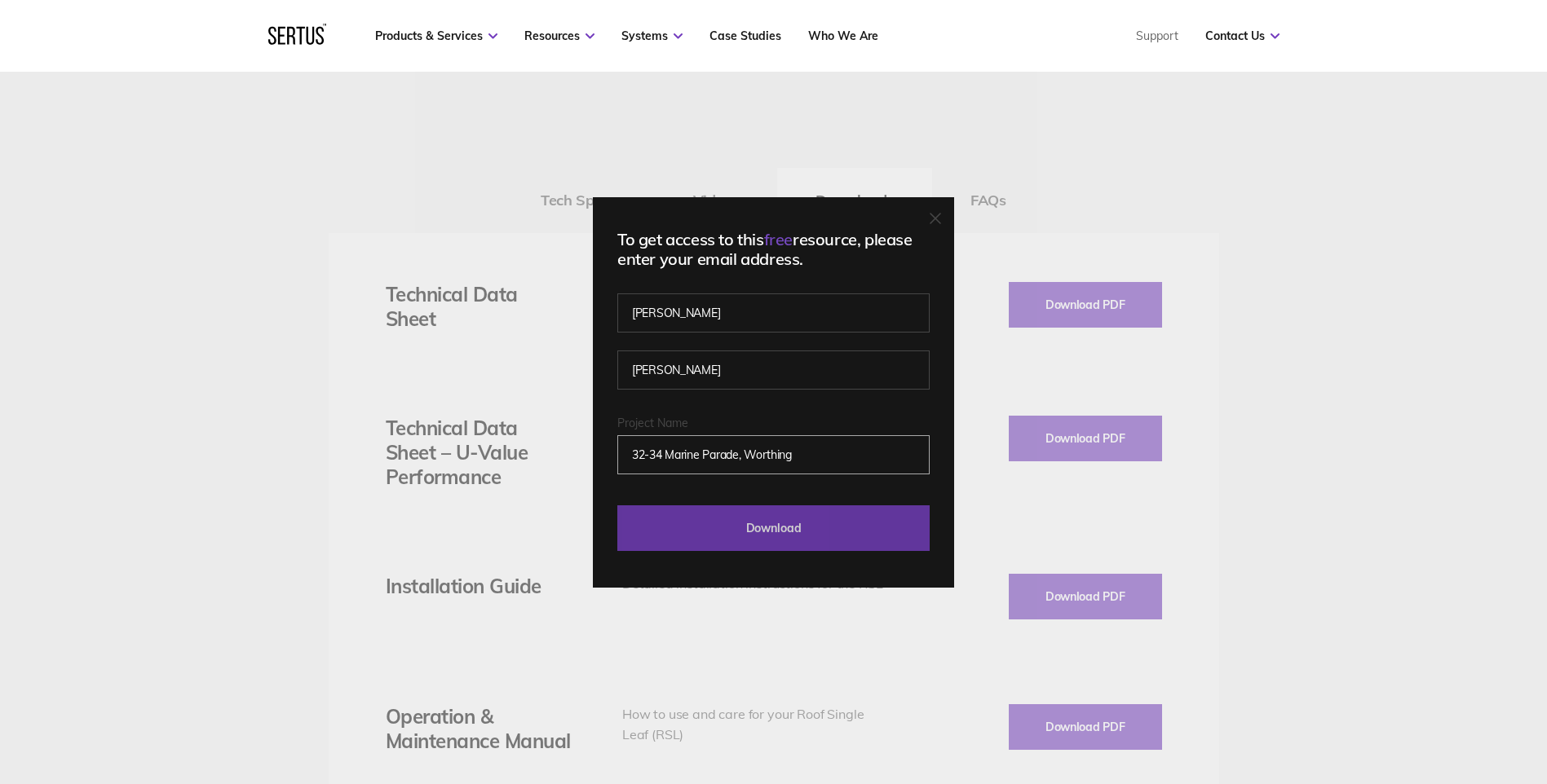
type input "32-34 Marine Parade, Worthing"
click at [749, 533] on input "Download" at bounding box center [773, 528] width 312 height 46
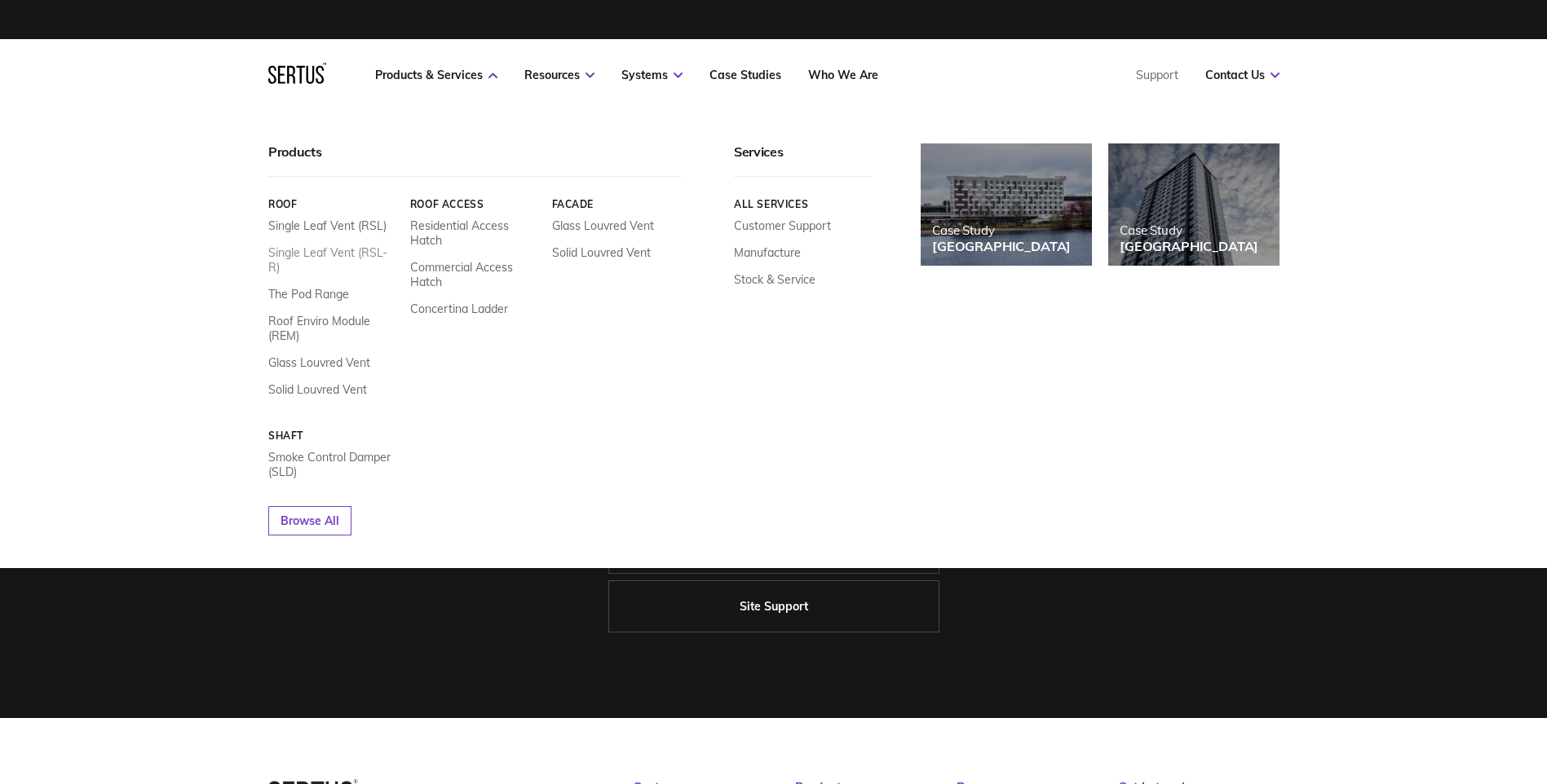
click at [362, 250] on link "Single Leaf Vent (RSL-R)" at bounding box center [333, 260] width 130 height 29
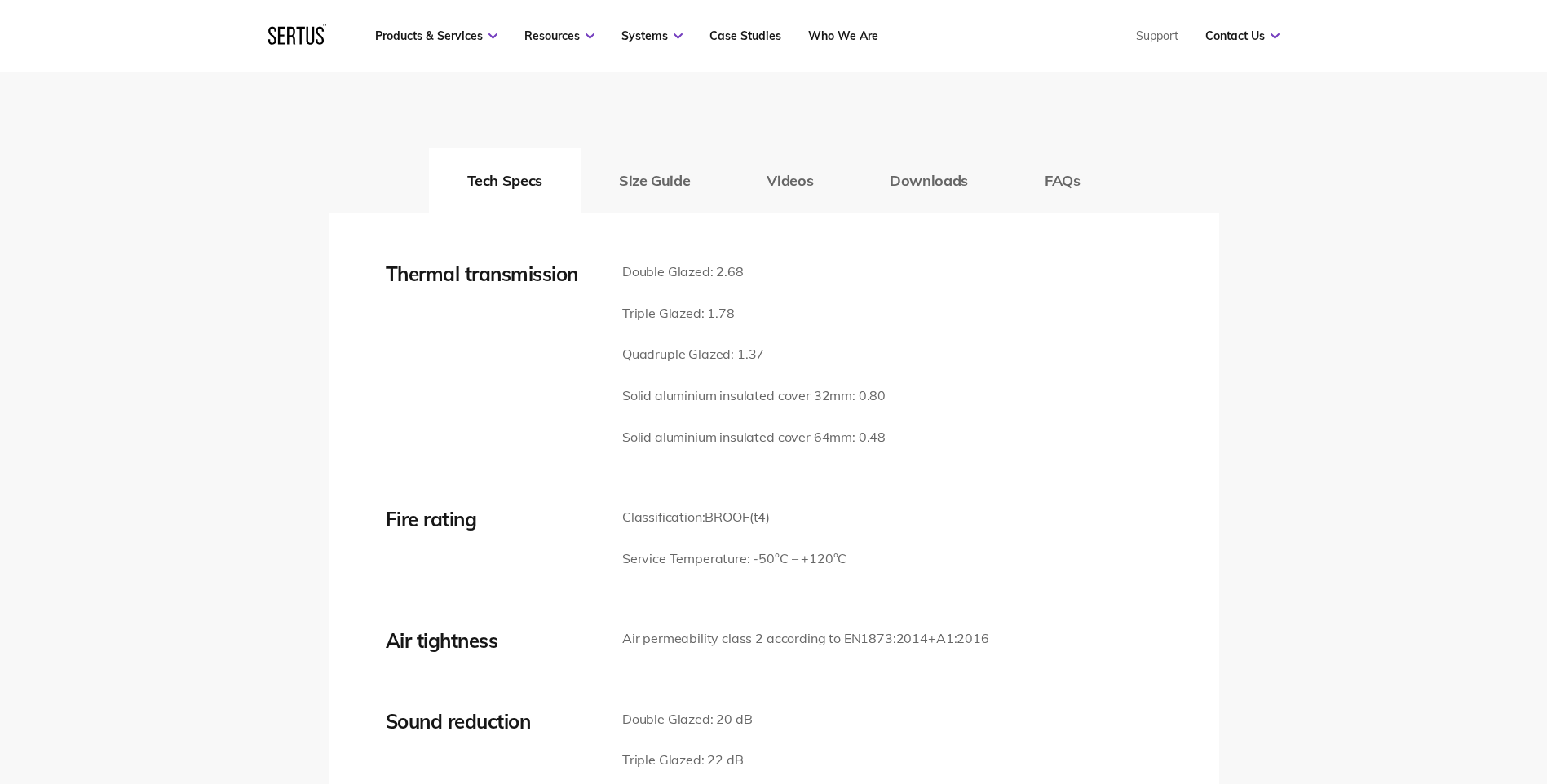
scroll to position [2363, 0]
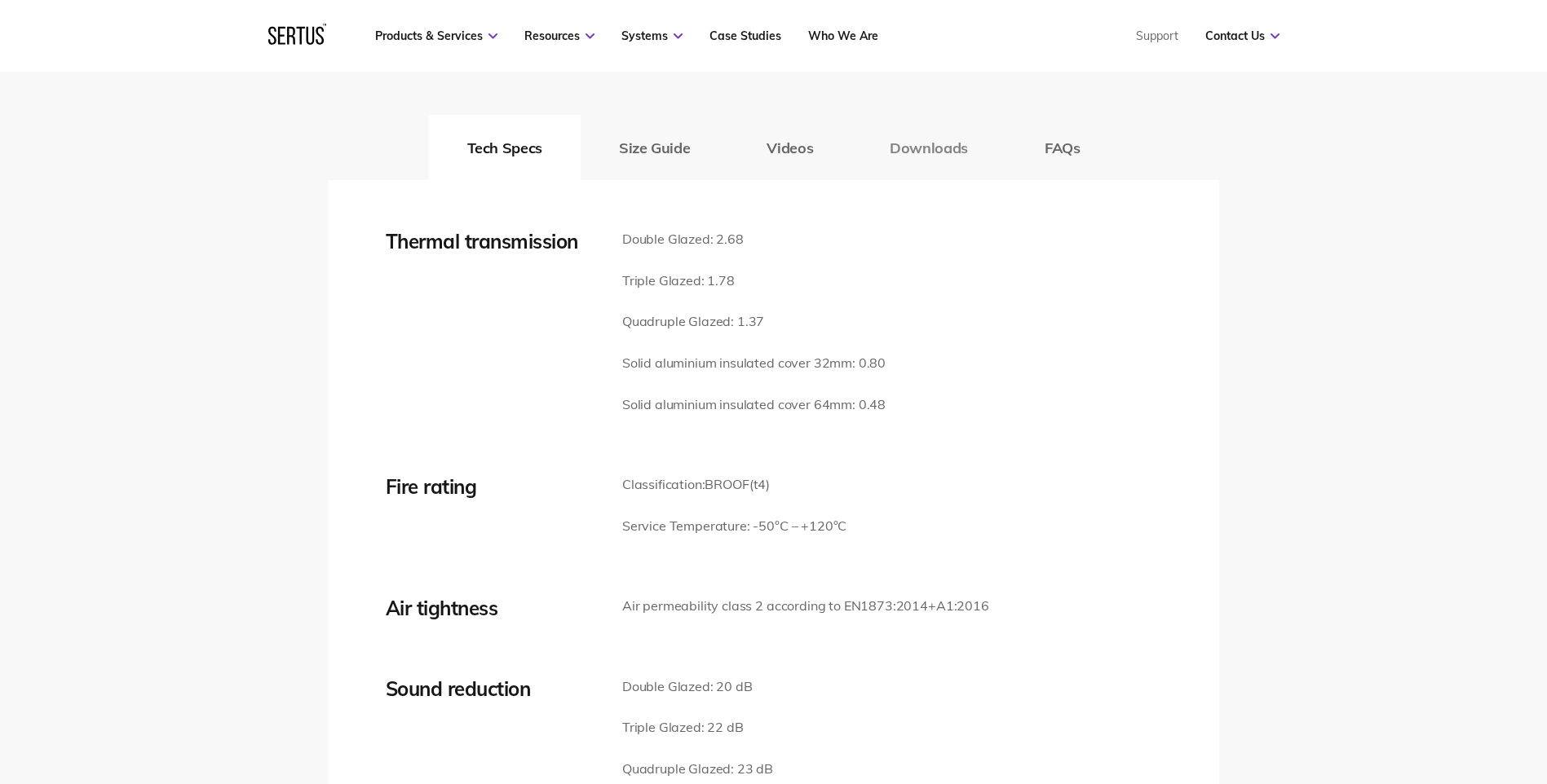
click at [929, 147] on button "Downloads" at bounding box center [928, 147] width 155 height 65
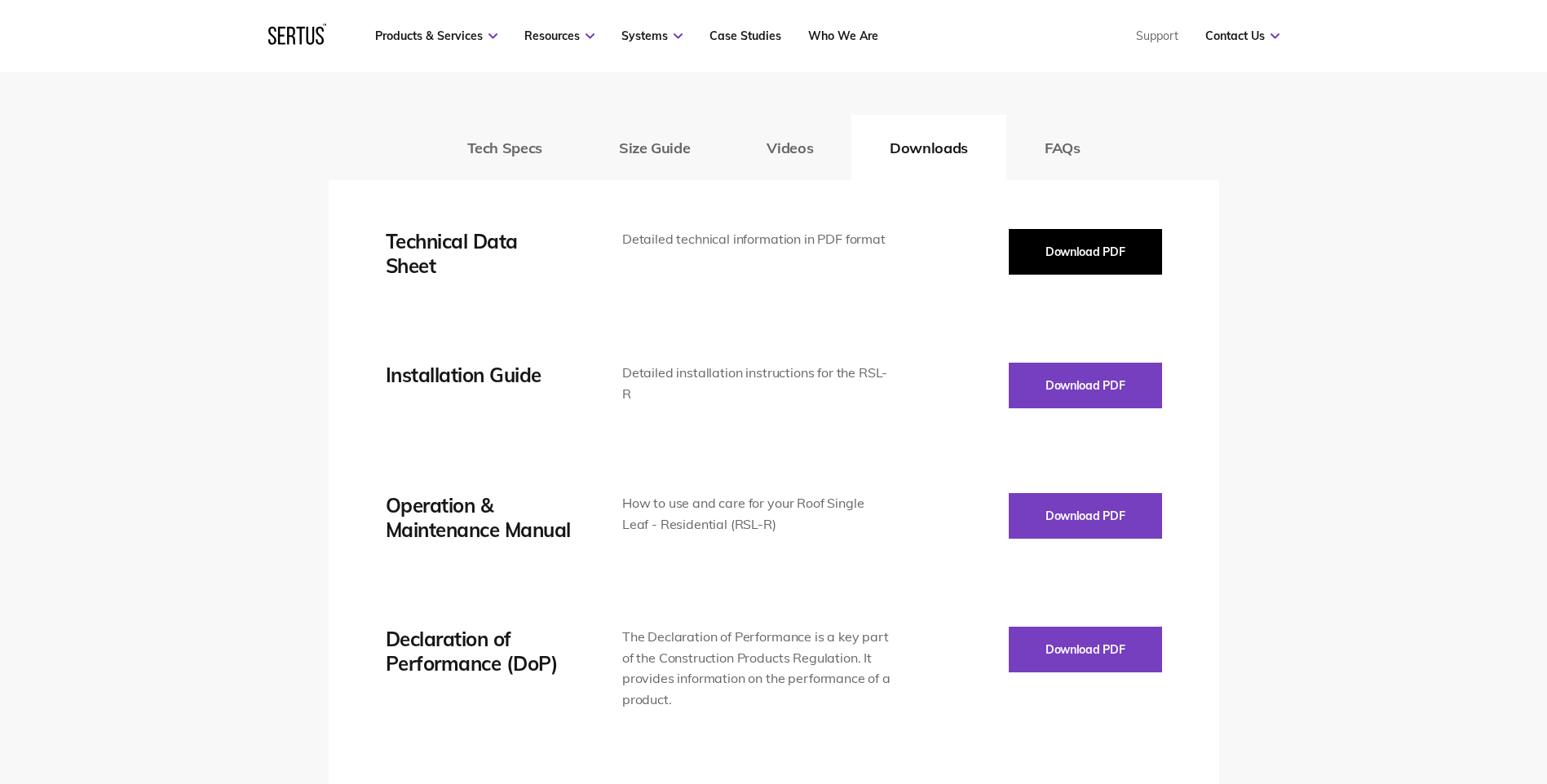
click at [1035, 260] on button "Download PDF" at bounding box center [1085, 252] width 154 height 46
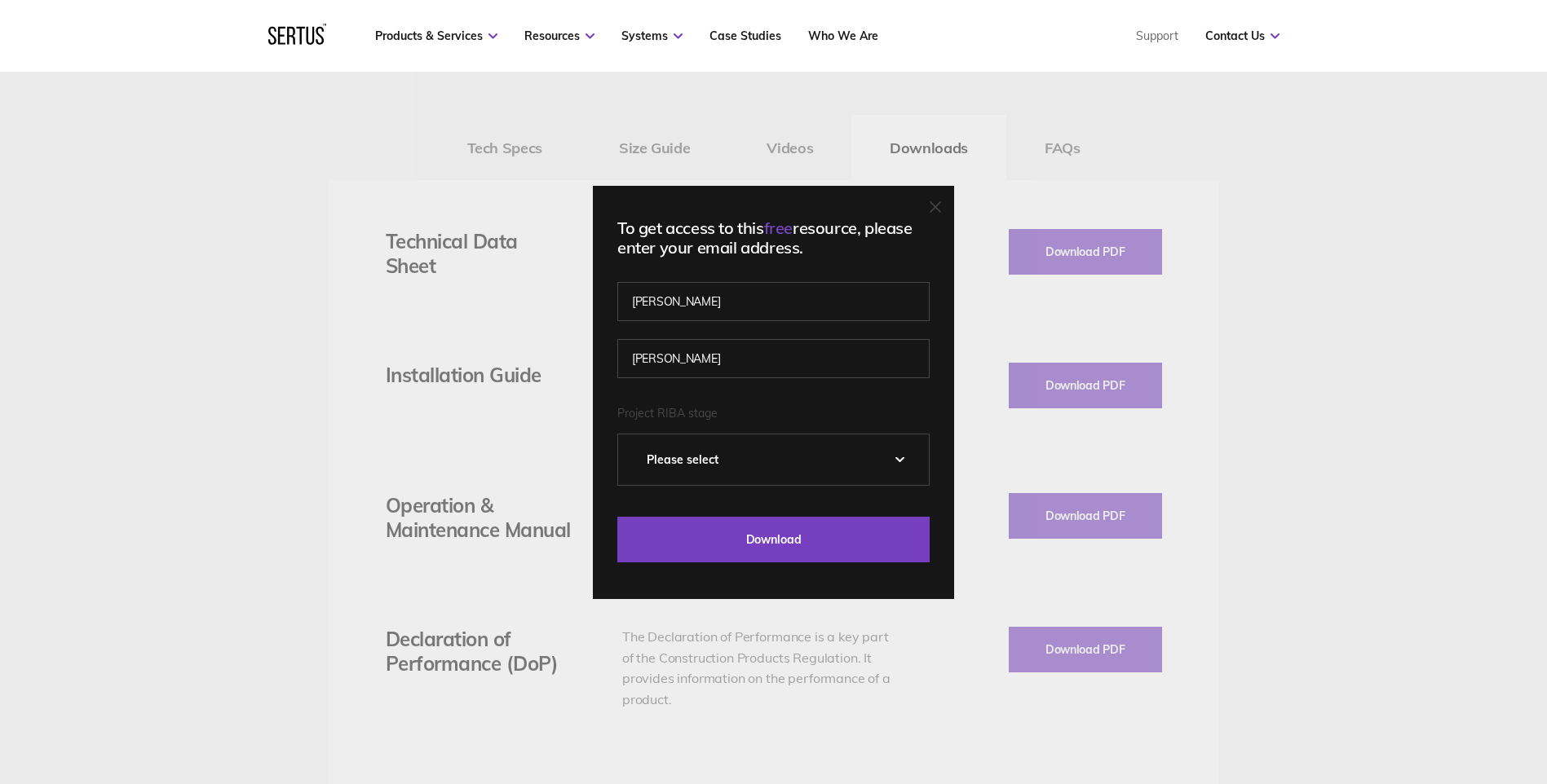
click at [766, 453] on select "Please Select 0 – Strategic Definition 1 - Preparation & Brief 2 - Concept Desi…" at bounding box center [773, 460] width 311 height 51
select select "4 - Technical Design"
click at [624, 434] on select "Please Select 0 – Strategic Definition 1 - Preparation & Brief 2 - Concept Desi…" at bounding box center [773, 460] width 311 height 51
click at [755, 522] on input "Download" at bounding box center [773, 539] width 312 height 46
